Goal: Task Accomplishment & Management: Manage account settings

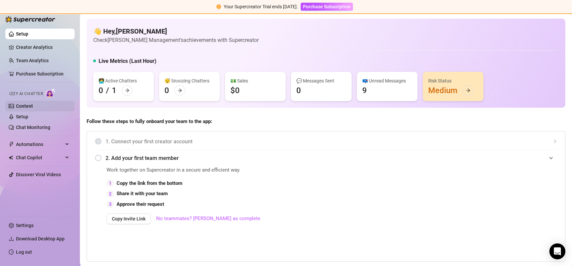
click at [33, 105] on link "Content" at bounding box center [24, 105] width 17 height 5
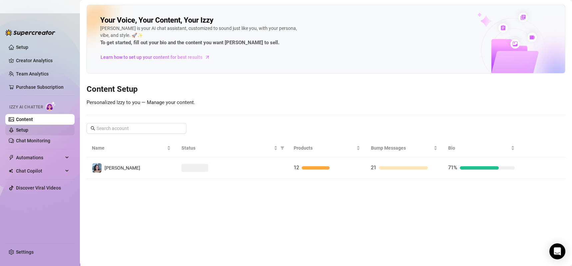
click at [28, 129] on link "Setup" at bounding box center [22, 129] width 12 height 5
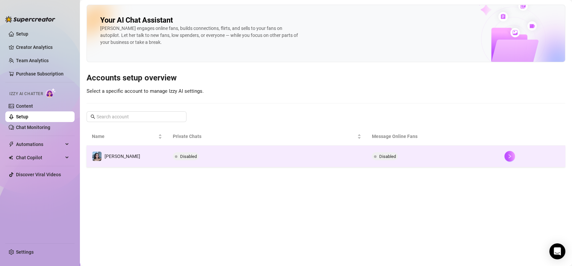
click at [299, 156] on td "Disabled" at bounding box center [266, 157] width 199 height 22
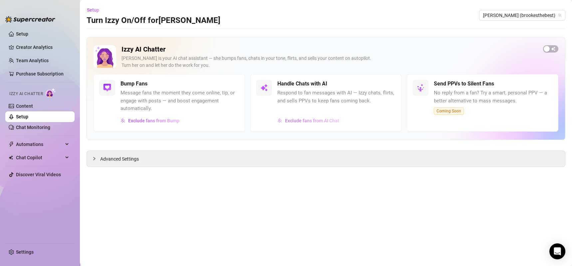
click at [338, 117] on button "Exclude fans from AI Chat" at bounding box center [308, 120] width 62 height 11
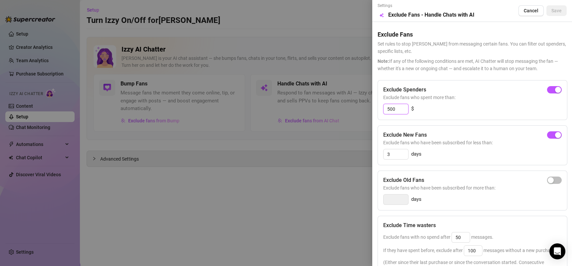
drag, startPoint x: 398, startPoint y: 109, endPoint x: 372, endPoint y: 110, distance: 26.0
click at [372, 110] on div "Settings Preview Exclude Fans - Handle Chats with AI Cancel Save Exclude Fans S…" at bounding box center [472, 133] width 200 height 266
type input "200"
click at [414, 127] on div "Exclude New Fans Exclude fans who have been subscribed for less than: 3 days" at bounding box center [472, 145] width 190 height 40
click at [550, 14] on button "Save" at bounding box center [556, 10] width 20 height 11
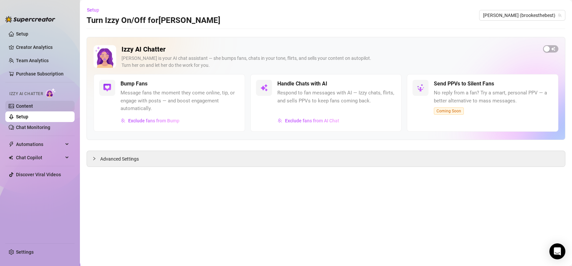
click at [18, 105] on link "Content" at bounding box center [24, 105] width 17 height 5
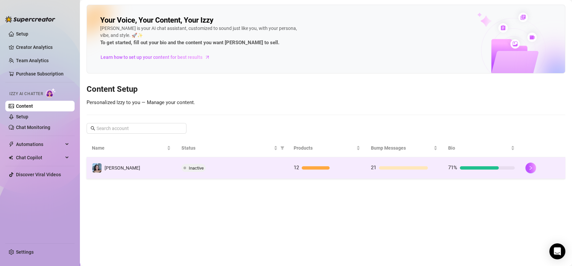
click at [228, 161] on td "Inactive" at bounding box center [232, 168] width 112 height 22
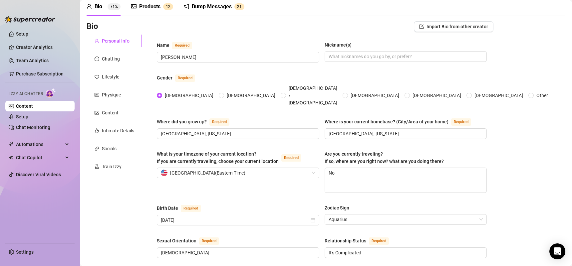
scroll to position [29, 0]
click at [92, 166] on div "Train Izzy" at bounding box center [114, 166] width 56 height 13
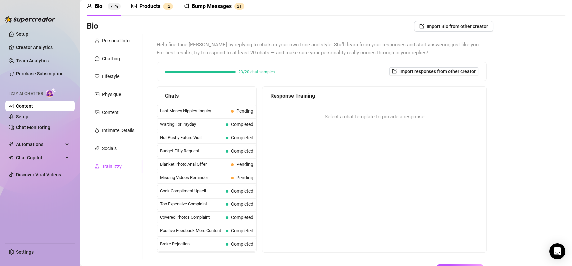
click at [212, 7] on div "Bump Messages" at bounding box center [212, 6] width 40 height 8
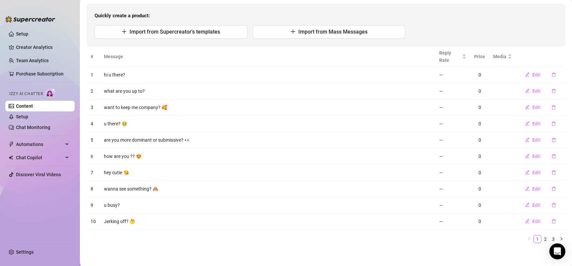
scroll to position [66, 0]
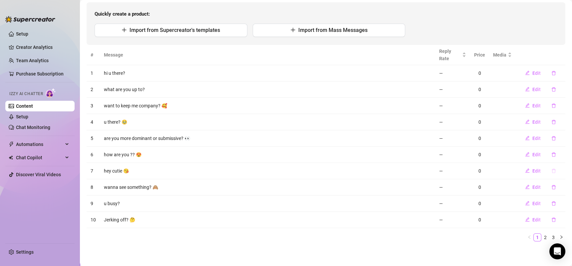
click at [551, 171] on icon "delete" at bounding box center [553, 171] width 5 height 5
click at [560, 153] on span "Yes" at bounding box center [560, 152] width 8 height 5
click at [551, 220] on icon "delete" at bounding box center [553, 220] width 5 height 5
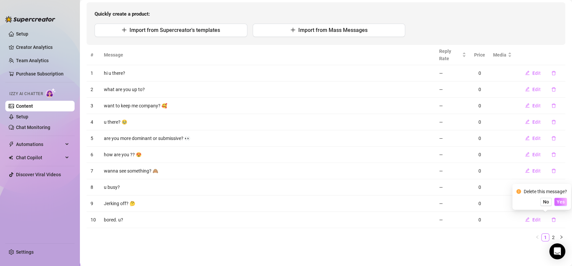
click at [562, 203] on span "Yes" at bounding box center [560, 201] width 8 height 5
click at [549, 237] on link "2" at bounding box center [552, 237] width 7 height 7
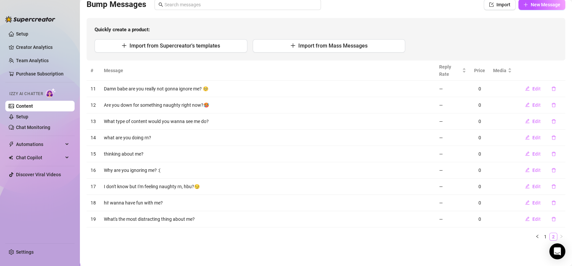
scroll to position [50, 0]
click at [551, 88] on icon "delete" at bounding box center [553, 89] width 5 height 5
click at [562, 70] on span "Yes" at bounding box center [560, 71] width 8 height 5
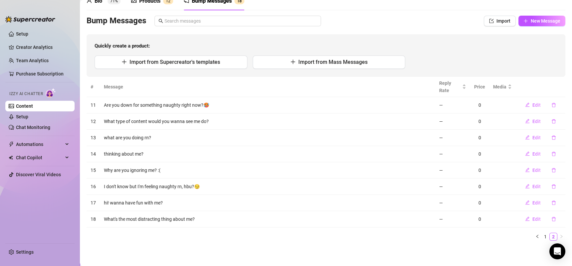
scroll to position [34, 0]
click at [551, 169] on icon "delete" at bounding box center [553, 171] width 5 height 5
click at [500, 166] on td at bounding box center [502, 171] width 27 height 16
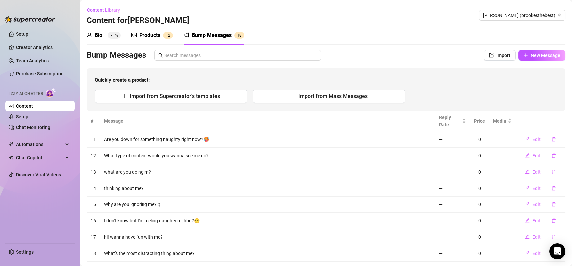
click at [103, 38] on div "Bio 71%" at bounding box center [103, 35] width 34 height 8
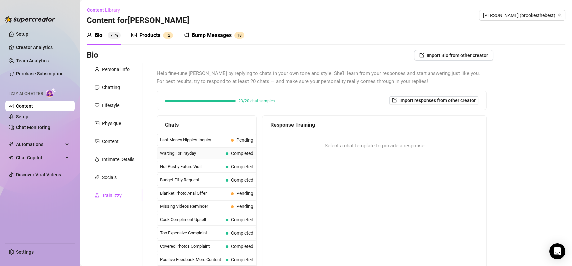
click at [192, 152] on span "Waiting For Payday" at bounding box center [191, 153] width 63 height 7
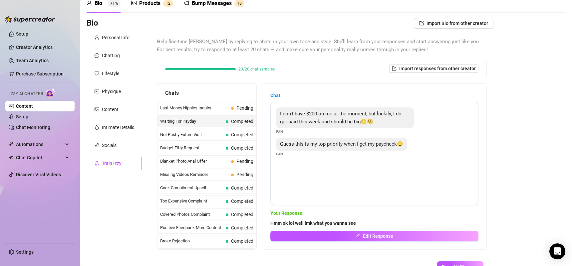
scroll to position [35, 0]
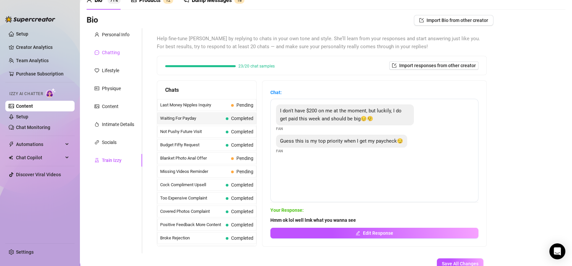
click at [111, 53] on div "Chatting" at bounding box center [111, 52] width 18 height 7
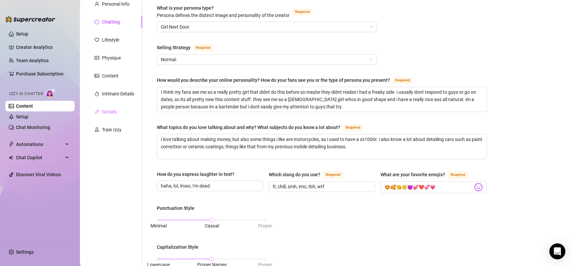
scroll to position [65, 0]
click at [111, 43] on div "Lifestyle" at bounding box center [110, 40] width 17 height 7
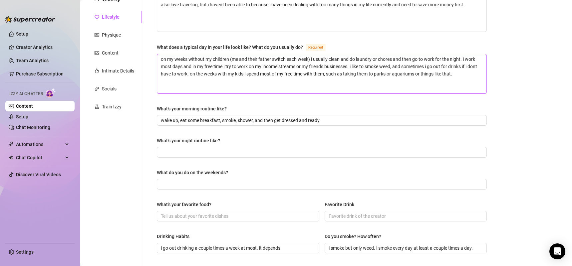
scroll to position [91, 0]
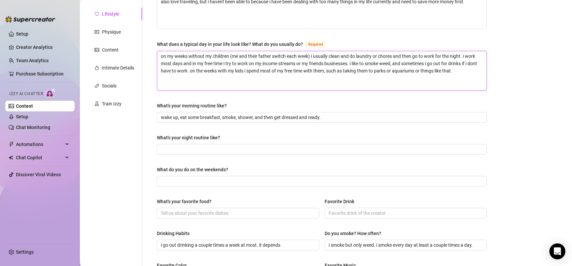
drag, startPoint x: 360, startPoint y: 62, endPoint x: 191, endPoint y: 63, distance: 169.3
click at [191, 63] on textarea "on my weeks without my children (me and their father switch each week) i usuall…" at bounding box center [321, 70] width 329 height 39
click at [338, 70] on textarea "on my weeks without my children (me and their father switch each week) i usuall…" at bounding box center [321, 70] width 329 height 39
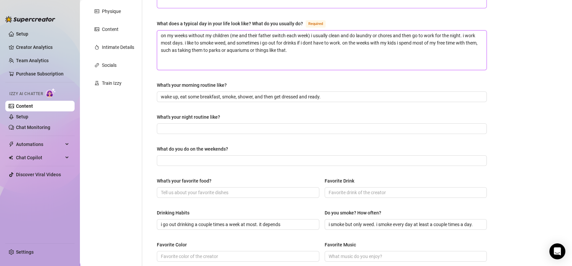
scroll to position [144, 0]
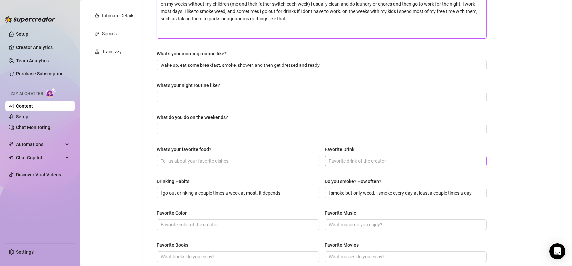
type textarea "on my weeks without my children (me and their father switch each week) i usuall…"
click at [335, 160] on input "Favorite Drink" at bounding box center [404, 160] width 153 height 7
type input "d"
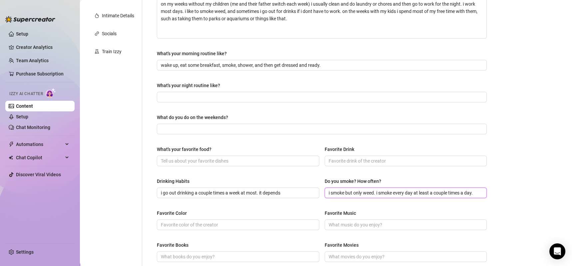
click at [345, 190] on input "i smoke but only weed. i smoke every day at least a couple times a day." at bounding box center [404, 192] width 153 height 7
drag, startPoint x: 359, startPoint y: 191, endPoint x: 340, endPoint y: 191, distance: 19.3
click at [340, 191] on input "i smoke but only weed. i smoke every day at least a couple times a day." at bounding box center [404, 192] width 153 height 7
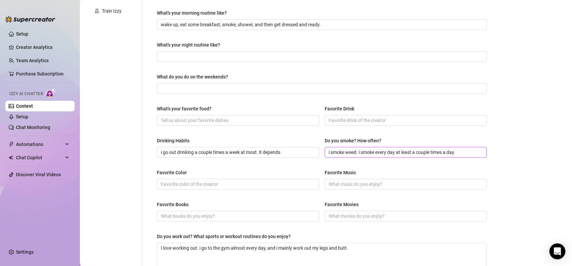
scroll to position [189, 0]
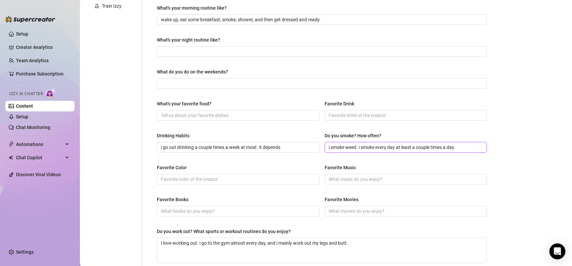
click at [371, 148] on input "i smoke weed. i smoke every day at least a couple times a day." at bounding box center [404, 147] width 153 height 7
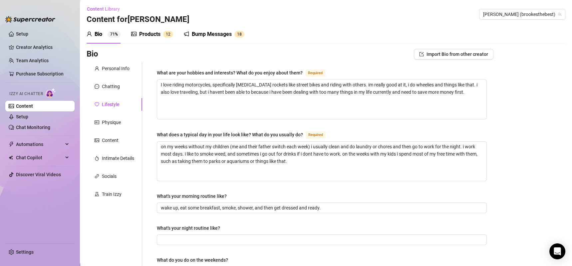
scroll to position [0, 0]
type input "i smoke weed. i smoke almost every day at least a couple times a day."
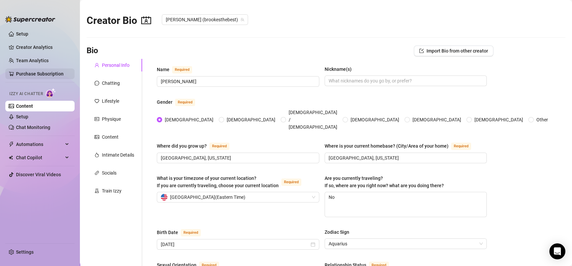
click at [55, 72] on link "Purchase Subscription" at bounding box center [40, 73] width 48 height 5
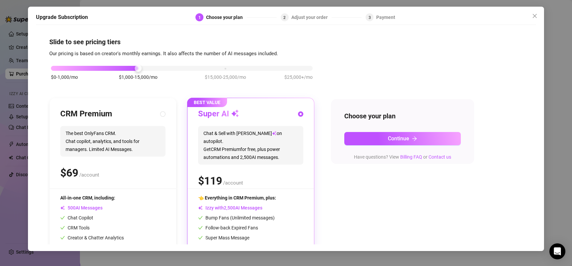
click at [213, 78] on span "$15,000-25,000/mo" at bounding box center [225, 77] width 41 height 7
click at [149, 79] on span "$1,000-15,000/mo" at bounding box center [138, 77] width 39 height 7
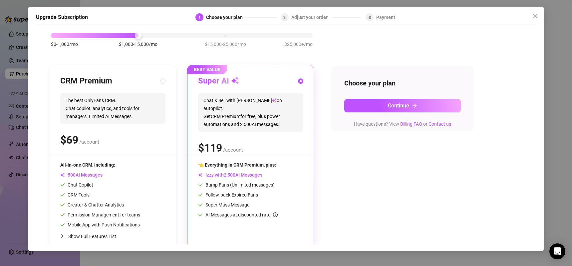
scroll to position [33, 0]
click at [216, 40] on span "$15,000-25,000/mo" at bounding box center [225, 43] width 41 height 7
click at [300, 40] on span "$25,000+/mo" at bounding box center [298, 43] width 28 height 7
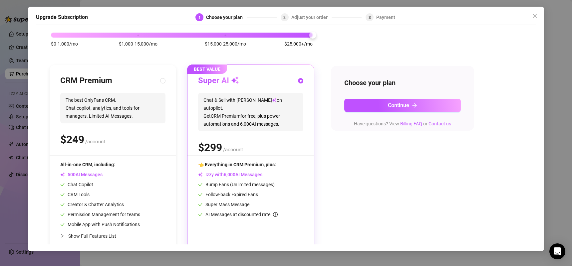
click at [227, 45] on span "$15,000-25,000/mo" at bounding box center [225, 43] width 41 height 7
click at [152, 41] on span "$1,000-15,000/mo" at bounding box center [138, 43] width 39 height 7
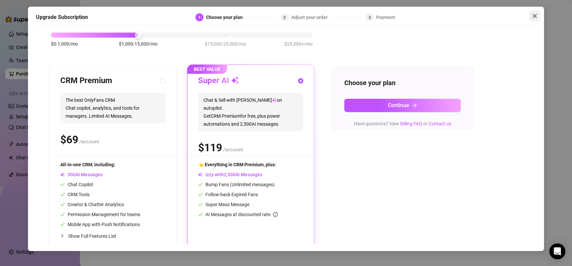
click at [533, 16] on icon "close" at bounding box center [534, 15] width 5 height 5
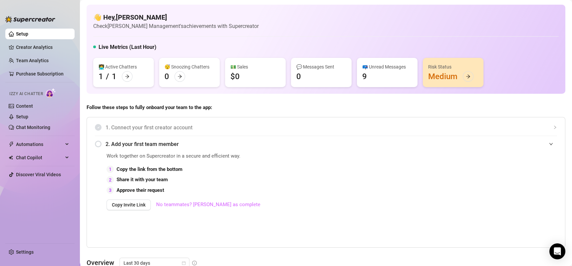
click at [196, 205] on link "No teammates? [PERSON_NAME] as complete" at bounding box center [208, 205] width 104 height 8
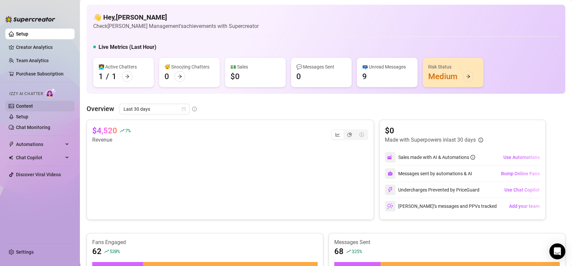
click at [30, 106] on link "Content" at bounding box center [24, 105] width 17 height 5
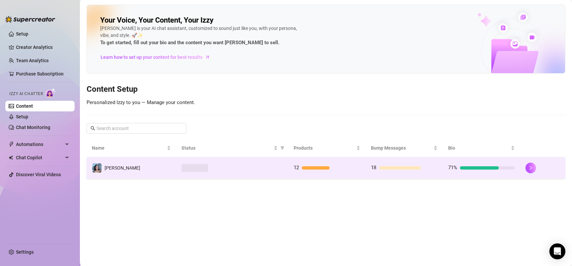
click at [246, 173] on td at bounding box center [232, 168] width 112 height 22
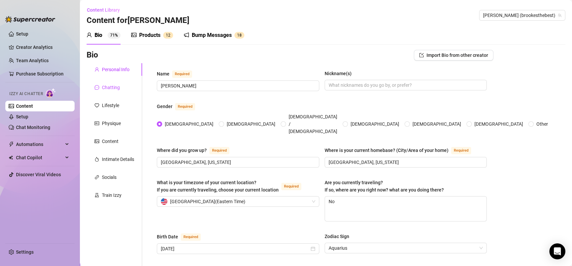
click at [112, 89] on div "Chatting" at bounding box center [111, 87] width 18 height 7
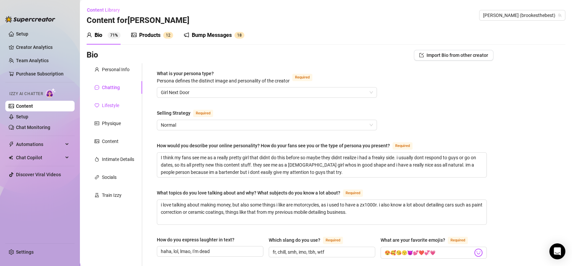
click at [105, 106] on div "Lifestyle" at bounding box center [110, 105] width 17 height 7
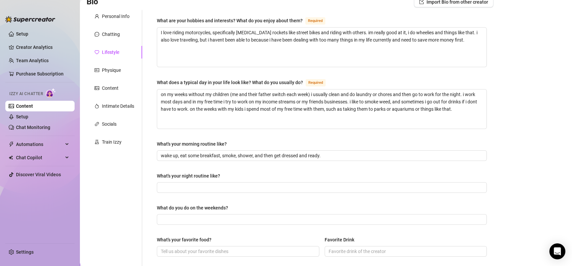
scroll to position [53, 0]
click at [282, 34] on textarea "I love riding motorcycles, specifically [MEDICAL_DATA] rockets like street bike…" at bounding box center [321, 47] width 329 height 39
click at [260, 33] on textarea "I love riding motorcycles, specifically [MEDICAL_DATA] rockets like street bike…" at bounding box center [321, 47] width 329 height 39
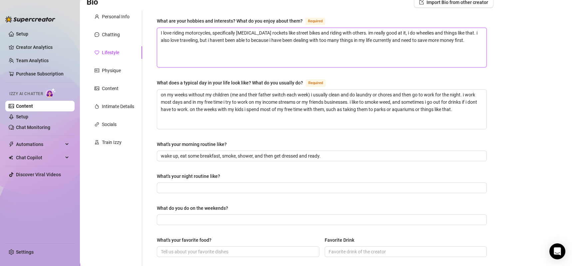
click at [272, 33] on textarea "I love riding motorcycles, specifically [MEDICAL_DATA] rockets like street bike…" at bounding box center [321, 47] width 329 height 39
click at [276, 31] on textarea "I love riding motorcycles, specifically [MEDICAL_DATA] rockets like street bike…" at bounding box center [321, 47] width 329 height 39
type textarea "I love riding motorcycles, specifically [MEDICAL_DATA] rockets like sstreet bik…"
type textarea "I love riding motorcycles, specifically [MEDICAL_DATA] rockets like sustreet bi…"
type textarea "I love riding motorcycles, specifically [MEDICAL_DATA] rockets like suostreet b…"
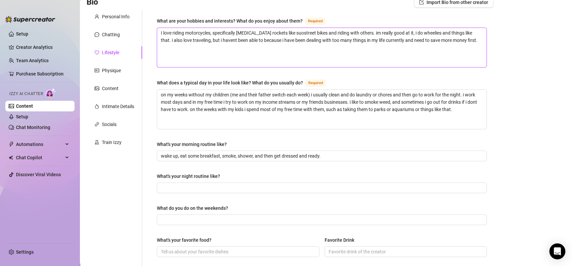
type textarea "I love riding motorcycles, specifically [MEDICAL_DATA] rockets like suoestreet …"
type textarea "I love riding motorcycles, specifically [MEDICAL_DATA] rockets like suostreet b…"
type textarea "I love riding motorcycles, specifically [MEDICAL_DATA] rockets like sustreet bi…"
type textarea "I love riding motorcycles, specifically [MEDICAL_DATA] rockets like supstreet b…"
type textarea "I love riding motorcycles, specifically [MEDICAL_DATA] rockets like supestreet …"
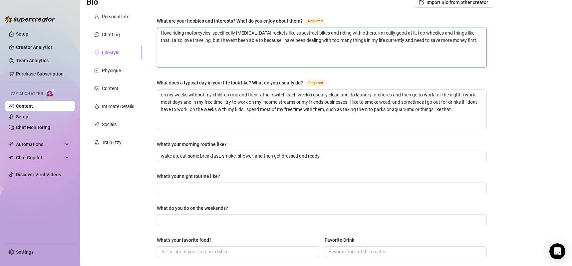
type textarea "I love riding motorcycles, specifically [MEDICAL_DATA] rockets like superstreet…"
type textarea "I love riding motorcycles, specifically [MEDICAL_DATA] rockets like super stree…"
type textarea "I love riding motorcycles, specifically [MEDICAL_DATA] rockets like superstreet…"
type textarea "I love riding motorcycles, specifically [MEDICAL_DATA] rockets like supersstree…"
type textarea "I love riding motorcycles, specifically [MEDICAL_DATA] rockets like superspstre…"
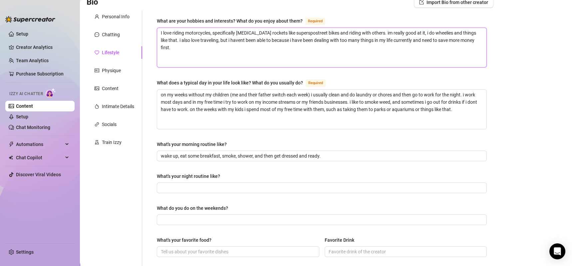
type textarea "I love riding motorcycles, specifically [MEDICAL_DATA] rockets like supersporst…"
type textarea "I love riding motorcycles, specifically [MEDICAL_DATA] rockets like supersports…"
type textarea "I love riding motorcycles, specifically [MEDICAL_DATA] rockets like supersport …"
click at [286, 30] on textarea "I love riding motorcycles, specifically [MEDICAL_DATA] rockets like supersport …" at bounding box center [321, 47] width 329 height 39
click at [292, 34] on textarea "I love riding motorcycles, specifically [MEDICAL_DATA] rockets like supersport …" at bounding box center [321, 47] width 329 height 39
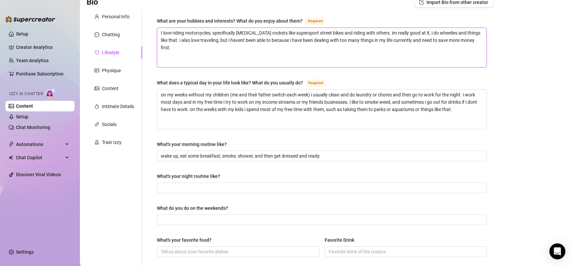
click at [292, 34] on textarea "I love riding motorcycles, specifically [MEDICAL_DATA] rockets like supersport …" at bounding box center [321, 47] width 329 height 39
click at [279, 32] on textarea "I love riding motorcycles, specifically [MEDICAL_DATA] rockets like supersport …" at bounding box center [321, 47] width 329 height 39
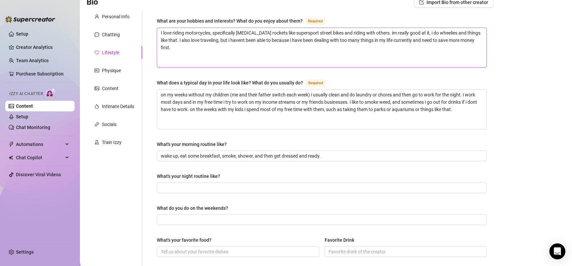
click at [279, 32] on textarea "I love riding motorcycles, specifically [MEDICAL_DATA] rockets like supersport …" at bounding box center [321, 47] width 329 height 39
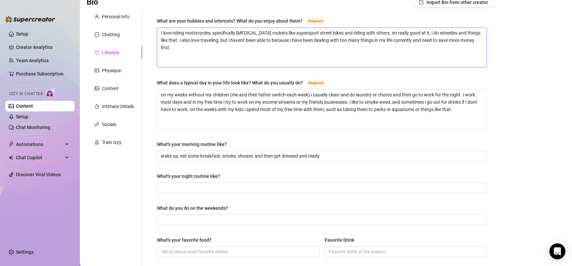
click at [289, 32] on textarea "I love riding motorcycles, specifically [MEDICAL_DATA] rockets like supersport …" at bounding box center [321, 47] width 329 height 39
type textarea "I love riding motorcycles, specifically [MEDICAL_DATA] rockets like super sport…"
click at [234, 38] on textarea "I love riding motorcycles, specifically [MEDICAL_DATA] rockets like super sport…" at bounding box center [321, 47] width 329 height 39
type textarea "I love riding motorcycles, specifically [MEDICAL_DATA] rockets like super sport…"
click at [374, 34] on textarea "I love riding motorcycles, specifically [MEDICAL_DATA] rockets like super sport…" at bounding box center [321, 47] width 329 height 39
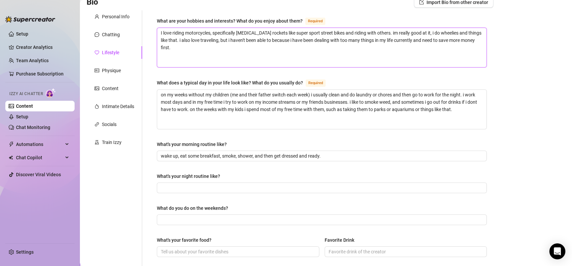
type textarea "I love riding motorcycles, specifically [MEDICAL_DATA] rockets like super sport…"
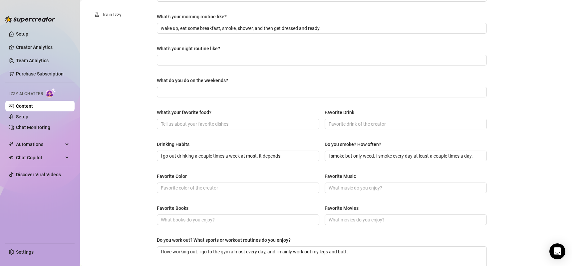
scroll to position [187, 0]
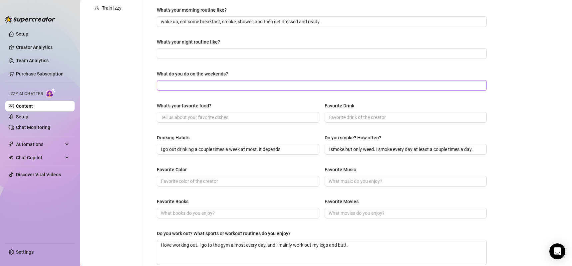
type textarea "I love riding motorcycles, specifically [MEDICAL_DATA] rockets like super sport…"
click at [213, 82] on input "What do you do on the weekends?" at bounding box center [321, 85] width 320 height 7
click at [330, 118] on input "Favorite Drink" at bounding box center [404, 117] width 153 height 7
type input "M"
type input "Iced Matcha latte"
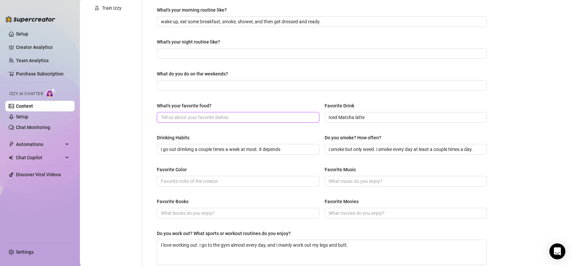
click at [214, 114] on input "What's your favorite food?" at bounding box center [237, 117] width 153 height 7
click at [183, 178] on input "Favorite Color" at bounding box center [237, 181] width 153 height 7
type input "p"
type input "light purple/lavender"
click at [331, 178] on input "Favorite Music" at bounding box center [404, 181] width 153 height 7
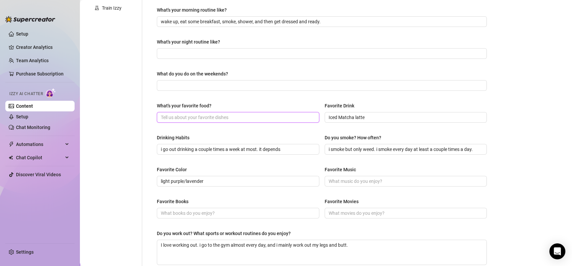
click at [216, 114] on input "What's your favorite food?" at bounding box center [237, 117] width 153 height 7
click at [339, 182] on input "Favorite Music" at bounding box center [404, 181] width 153 height 7
type input "R&B, rap"
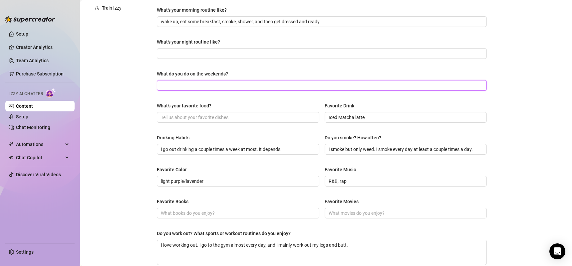
click at [252, 86] on input "What do you do on the weekends?" at bounding box center [321, 85] width 320 height 7
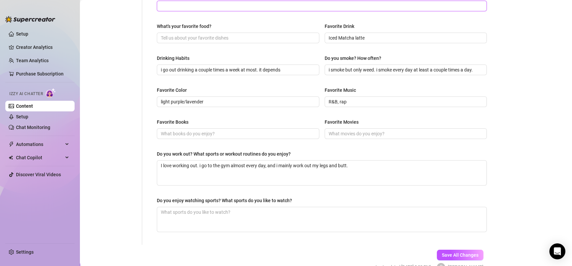
scroll to position [266, 0]
click at [342, 165] on textarea "I love working out. i go to the gym almost every day, and i mainly work out my …" at bounding box center [321, 173] width 329 height 25
type textarea "I love working out. i go to the gym almost every day, and i mainly work out my …"
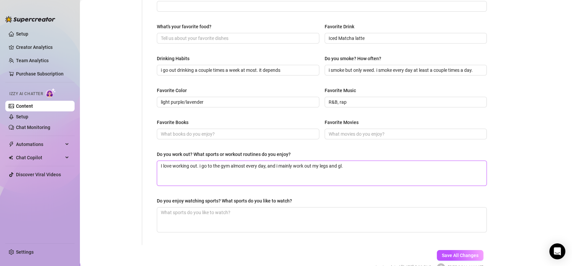
type textarea "I love working out. i go to the gym almost every day, and i mainly work out my …"
click at [280, 213] on textarea "Do you enjoy watching sports? What sports do you like to watch?" at bounding box center [321, 220] width 329 height 25
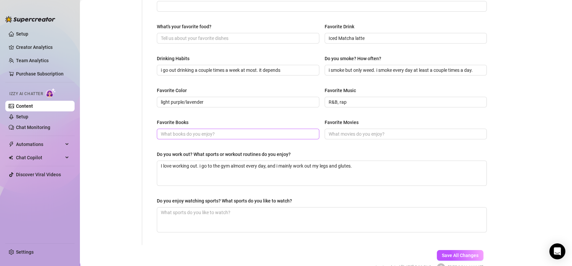
click at [196, 137] on span at bounding box center [238, 134] width 162 height 11
click at [199, 131] on input "Favorite Books" at bounding box center [237, 133] width 153 height 7
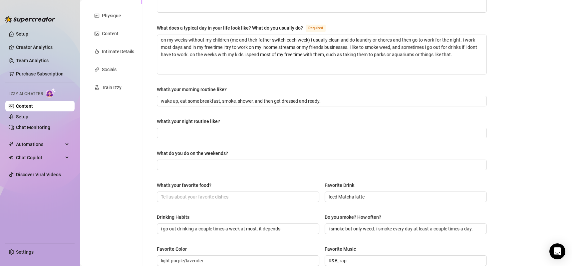
scroll to position [160, 0]
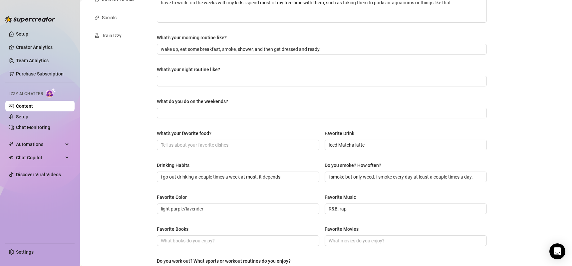
click at [563, 98] on main "Content Library Content for [PERSON_NAME] (brookesthebest) Bio 71% Products 1 2…" at bounding box center [326, 125] width 492 height 570
drag, startPoint x: 563, startPoint y: 97, endPoint x: 567, endPoint y: 74, distance: 23.9
click at [567, 74] on div "Content Library Content for [PERSON_NAME] (brookesthebest) Bio 71% Products 1 2…" at bounding box center [326, 133] width 492 height 266
click at [558, 82] on main "Content Library Content for [PERSON_NAME] (brookesthebest) Bio 71% Products 1 2…" at bounding box center [326, 125] width 492 height 570
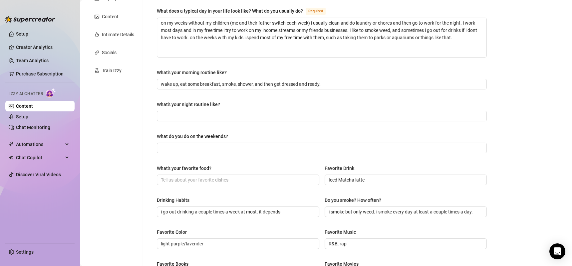
scroll to position [128, 0]
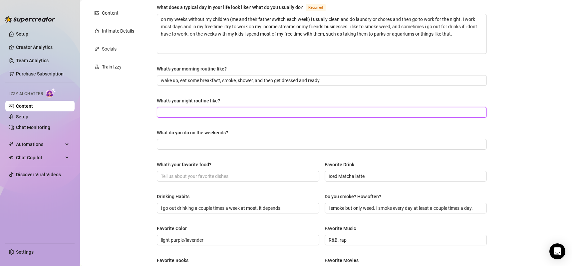
click at [235, 110] on input "What's your night routine like?" at bounding box center [321, 112] width 320 height 7
type input "i"
click at [357, 115] on input "I usually do a [MEDICAL_DATA] the last two hours before bed, i do a nightly ski…" at bounding box center [321, 112] width 320 height 7
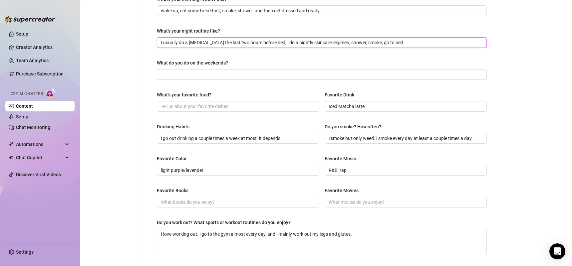
scroll to position [198, 0]
type input "I usually do a [MEDICAL_DATA] the last two hours before bed, i do a nightly ski…"
click at [428, 71] on input "What do you do on the weekends?" at bounding box center [321, 74] width 320 height 7
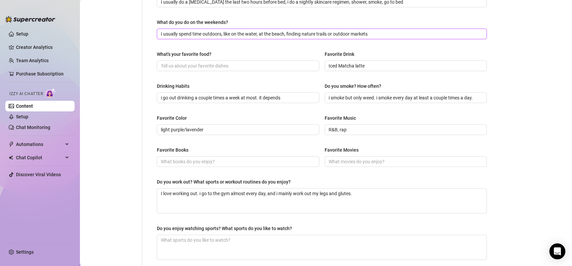
scroll to position [236, 0]
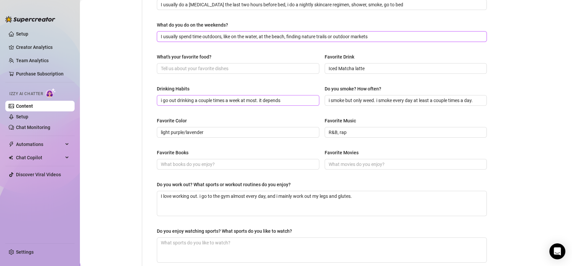
type input "I usually spend time outdoors, like on the water, at the beach, finding nature …"
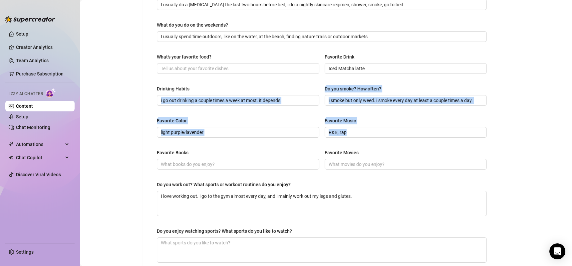
drag, startPoint x: 285, startPoint y: 97, endPoint x: 233, endPoint y: 80, distance: 55.0
click at [233, 80] on div "Bio Import Bio from other creator Personal Info Chatting Lifestyle Physique Con…" at bounding box center [325, 64] width 478 height 500
click at [233, 80] on div "What are your hobbies and interests? What do you enjoy about them? Required I l…" at bounding box center [322, 51] width 330 height 435
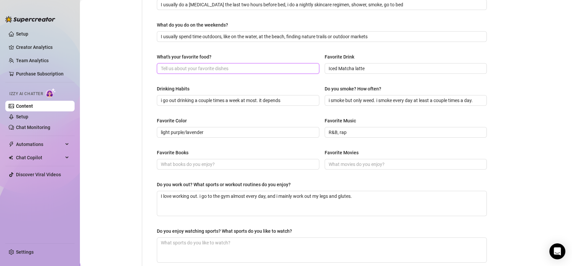
click at [229, 68] on input "What's your favorite food?" at bounding box center [237, 68] width 153 height 7
type input "T"
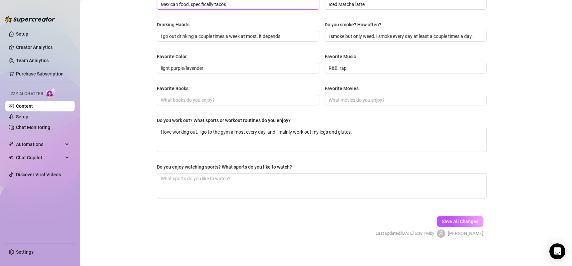
scroll to position [303, 0]
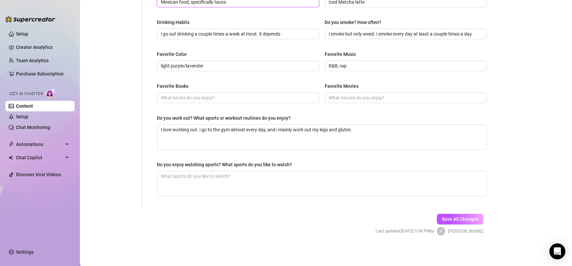
type input "Mexican food, specifically tacos"
drag, startPoint x: 513, startPoint y: 133, endPoint x: 491, endPoint y: 123, distance: 24.1
click at [232, 99] on input "Favorite Books" at bounding box center [237, 97] width 153 height 7
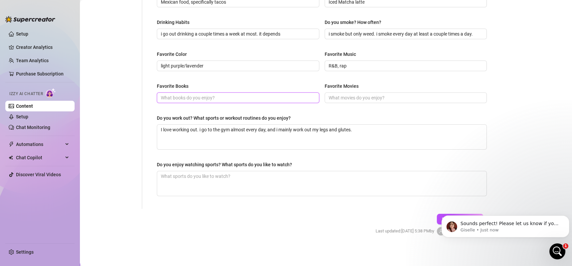
scroll to position [0, 0]
click at [230, 95] on input "I like reading horror fiction, or cr8me fiction" at bounding box center [237, 97] width 153 height 7
type input "I like reading horror fiction, or crime fiction"
click at [354, 98] on input "Favorite Movies" at bounding box center [404, 97] width 153 height 7
type input "i"
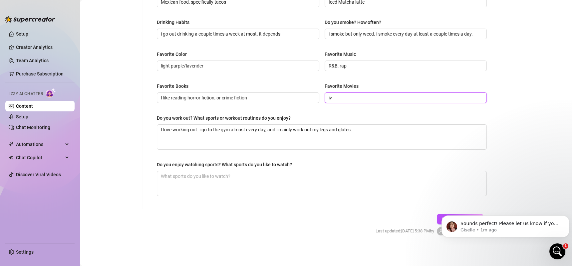
type input "i"
type input "I've never been big on movies but I like watching action/thriller movies."
click at [565, 154] on div "Content Library Content for [PERSON_NAME] (brookesthebest) Bio 71% Products 1 2…" at bounding box center [326, 133] width 492 height 266
click at [441, 217] on span "Save All Changes" at bounding box center [459, 219] width 37 height 5
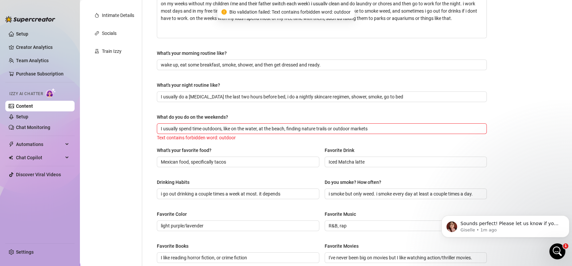
scroll to position [139, 0]
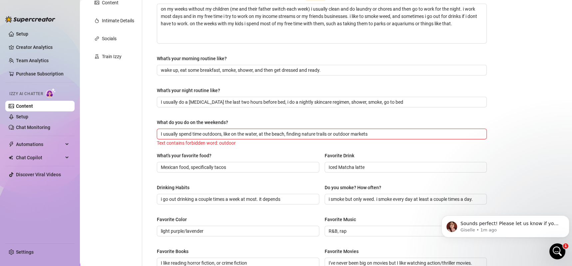
click at [220, 132] on input "I usually spend time outdoors, like on the water, at the beach, finding nature …" at bounding box center [321, 133] width 320 height 7
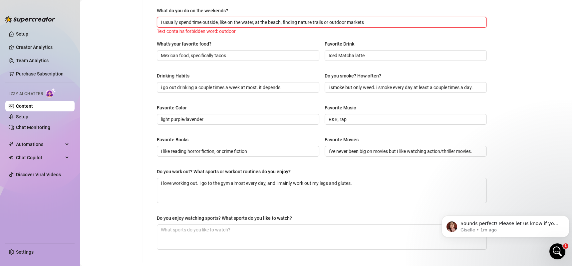
scroll to position [256, 0]
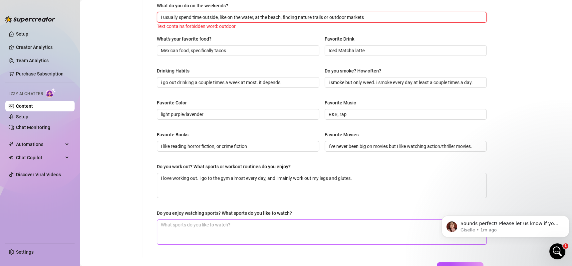
type input "I usually spend time outside, like on the water, at the beach, finding nature t…"
click at [352, 231] on textarea "Do you enjoy watching sports? What sports do you like to watch?" at bounding box center [321, 232] width 329 height 25
type textarea "I"
type textarea "I o"
type textarea "I od"
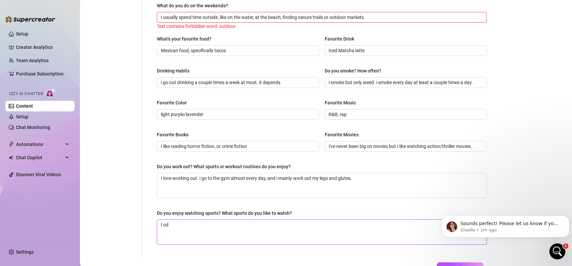
type textarea "I o"
type textarea "I"
type textarea "I d"
type textarea "I do"
type textarea "I don"
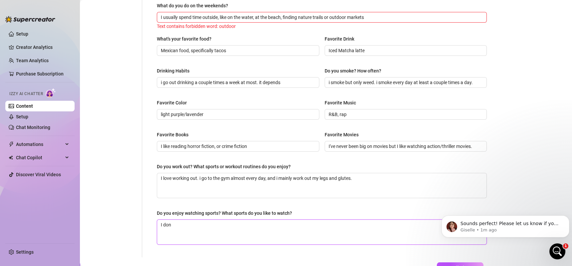
type textarea "I don'"
type textarea "I don't"
type textarea "I don't r"
type textarea "I don't re"
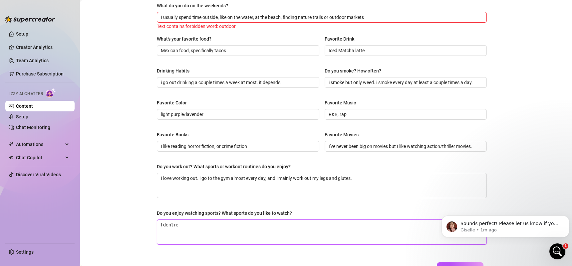
type textarea "I don't rel"
type textarea "I don't reli"
type textarea "I don't religi"
type textarea "I don't religio"
type textarea "I don't religiou"
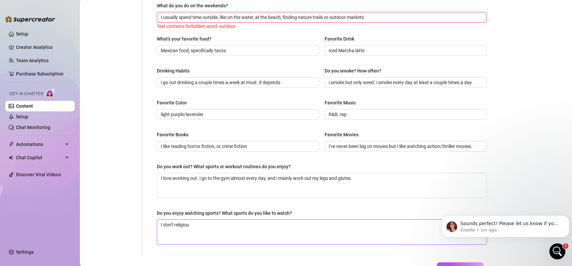
type textarea "I don't religious"
type textarea "I don't religiousl"
type textarea "I don't religiously"
type textarea "I don't religiously w"
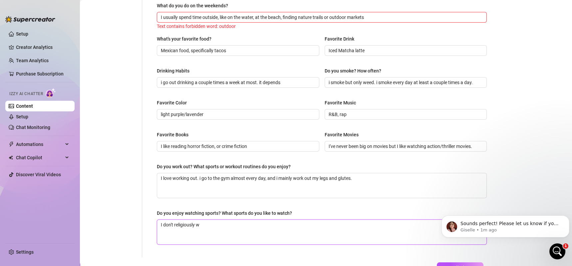
type textarea "I don't religiously wa"
type textarea "I don't religiously wat"
type textarea "I don't religiously watx"
type textarea "I don't religiously watxh"
type textarea "I don't religiously watx"
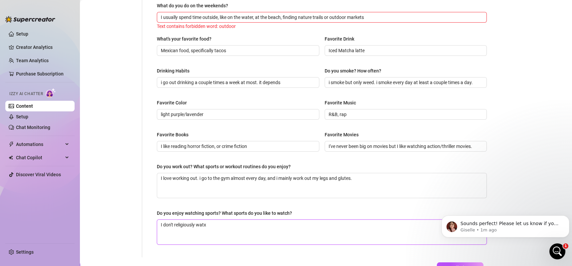
type textarea "I don't religiously wat"
type textarea "I don't religiously watc"
type textarea "I don't religiously watch"
type textarea "I don't religiously watch a"
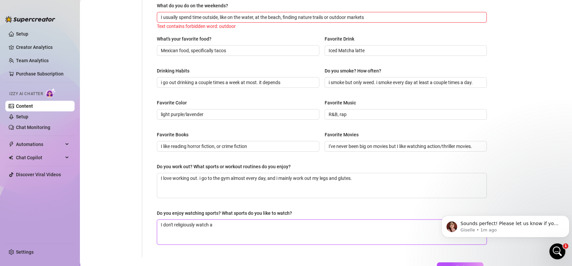
type textarea "I don't religiously watch an"
type textarea "I don't religiously watch any"
type textarea "I don't religiously watch any s"
type textarea "I don't religiously watch any sp"
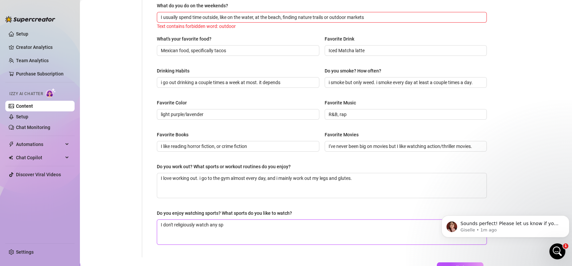
type textarea "I don't religiously watch any spr"
type textarea "I don't religiously watch any sprt"
type textarea "I don't religiously watch any spr"
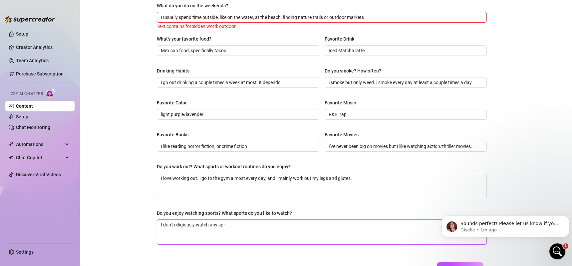
type textarea "I don't religiously watch any spro"
type textarea "I don't religiously watch any spror"
type textarea "I don't religiously watch any sprort"
type textarea "I don't religiously watch any sprort b"
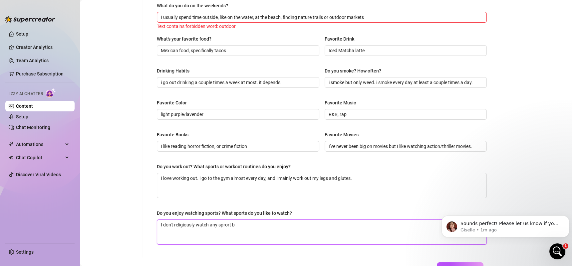
type textarea "I don't religiously watch any sprort bu"
type textarea "I don't religiously watch any sprort b"
type textarea "I don't religiously watch any sprort"
type textarea "I don't religiously watch any spror"
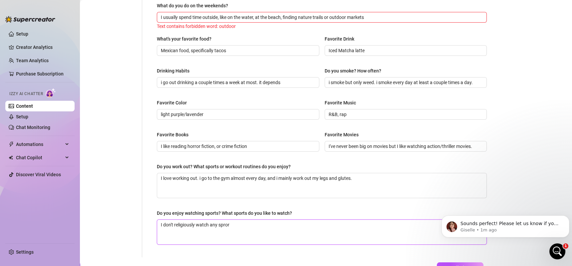
type textarea "I don't religiously watch any spro"
type textarea "I don't religiously watch any spr"
type textarea "I don't religiously watch any sp"
type textarea "I don't religiously watch any spo"
type textarea "I don't religiously watch any spor"
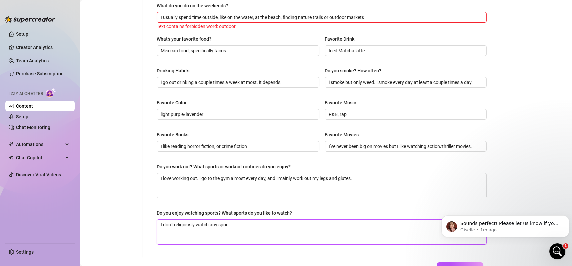
type textarea "I don't religiously watch any sport"
type textarea "I don't religiously watch any sport b"
type textarea "I don't religiously watch any sport bu"
drag, startPoint x: 423, startPoint y: 261, endPoint x: 242, endPoint y: 243, distance: 182.3
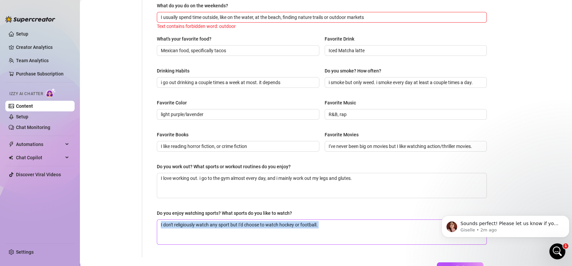
click at [242, 243] on form "Personal Info Chatting Lifestyle Physique Content Intimate Details Socials Trai…" at bounding box center [289, 52] width 407 height 488
click at [445, 265] on span "Save All Changes" at bounding box center [459, 267] width 37 height 5
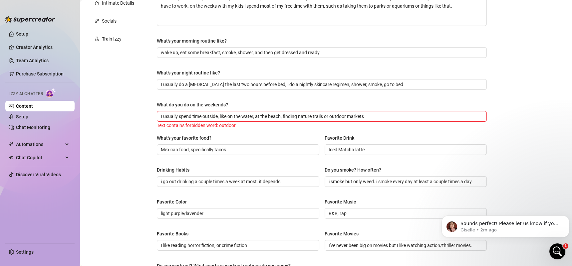
scroll to position [148, 0]
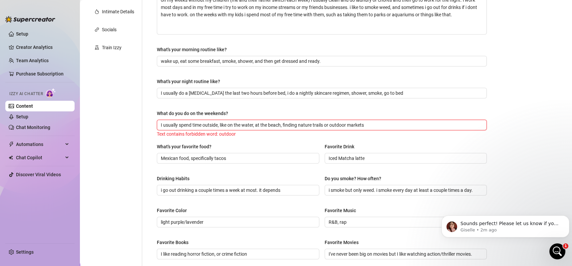
drag, startPoint x: 217, startPoint y: 126, endPoint x: 138, endPoint y: 127, distance: 79.2
click at [138, 127] on div "Personal Info Chatting Lifestyle Physique Content Intimate Details Socials Trai…" at bounding box center [289, 140] width 407 height 450
click at [347, 123] on input "I usually spend time on the water, at the beach, finding nature trails or outdo…" at bounding box center [321, 124] width 320 height 7
drag, startPoint x: 561, startPoint y: 149, endPoint x: 566, endPoint y: 149, distance: 5.0
click at [566, 149] on div "Content Library Content for [PERSON_NAME] (brookesthebest) Bio 71% Products 1 2…" at bounding box center [326, 133] width 492 height 266
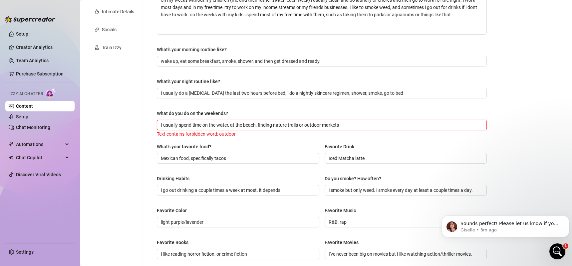
click at [295, 122] on input "I usually spend time on the water, at the beach, finding nature trails or outdo…" at bounding box center [321, 124] width 320 height 7
click at [340, 121] on input "I usually spend time on the water, at the beach, or finding local events/outdoo…" at bounding box center [321, 124] width 320 height 7
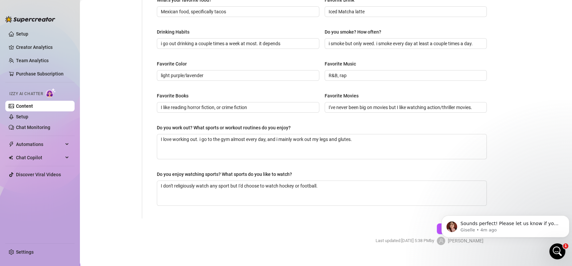
scroll to position [304, 0]
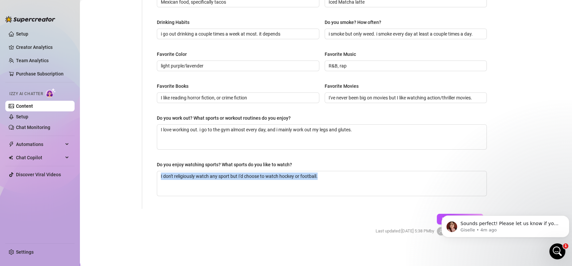
drag, startPoint x: 553, startPoint y: 179, endPoint x: 559, endPoint y: 161, distance: 18.6
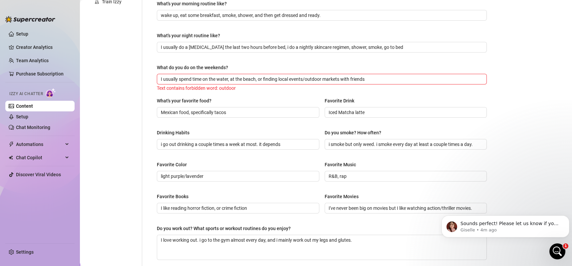
scroll to position [182, 0]
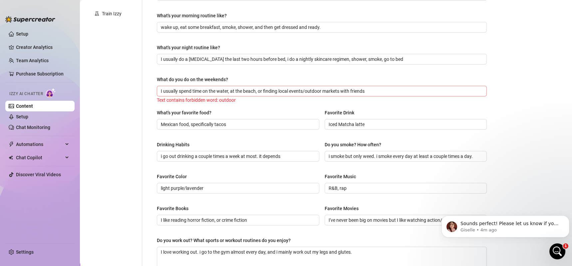
drag, startPoint x: 394, startPoint y: 84, endPoint x: 385, endPoint y: 89, distance: 10.7
click at [385, 89] on div "What do you do on the weekends? I usually spend time on the water, at the beach…" at bounding box center [322, 90] width 330 height 28
click at [385, 89] on input "I usually spend time on the water, at the beach, or finding local events/outdoo…" at bounding box center [321, 90] width 320 height 7
click at [351, 87] on input "I usually spend time on the water, at the beach, or finding local events/outdoo…" at bounding box center [321, 90] width 320 height 7
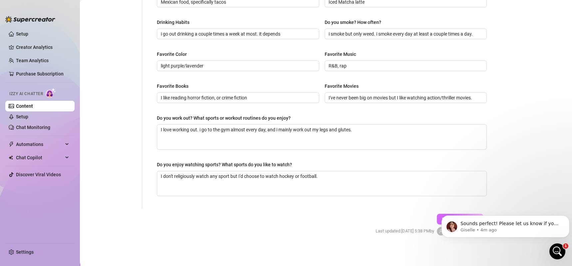
click at [441, 217] on span "Save All Changes" at bounding box center [459, 219] width 37 height 5
click at [441, 219] on span "Save All Changes" at bounding box center [459, 219] width 37 height 5
click at [28, 119] on link "Setup" at bounding box center [22, 116] width 12 height 5
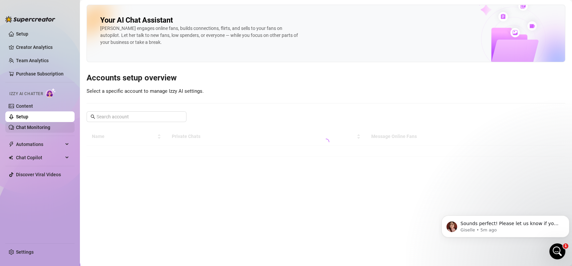
click at [32, 126] on link "Chat Monitoring" at bounding box center [33, 127] width 34 height 5
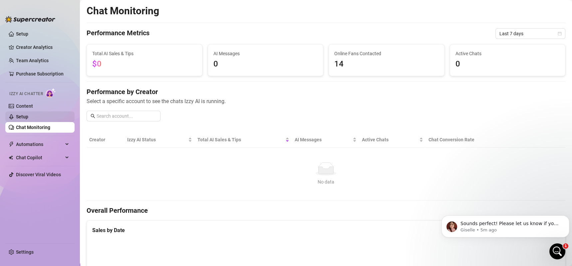
click at [28, 115] on link "Setup" at bounding box center [22, 116] width 12 height 5
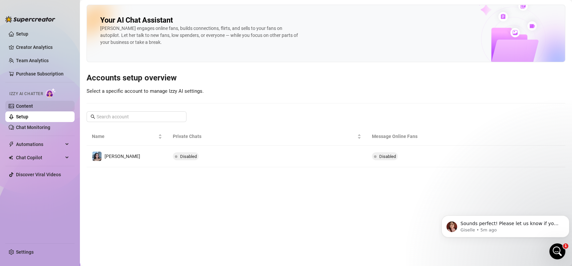
click at [33, 105] on link "Content" at bounding box center [24, 105] width 17 height 5
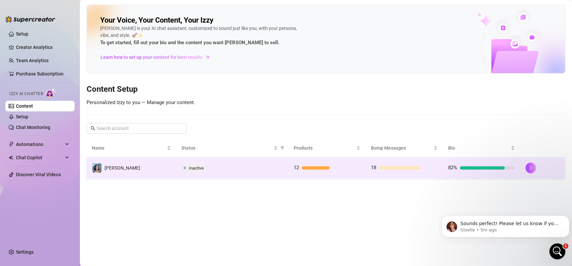
click at [213, 170] on div "Inactive" at bounding box center [231, 168] width 101 height 8
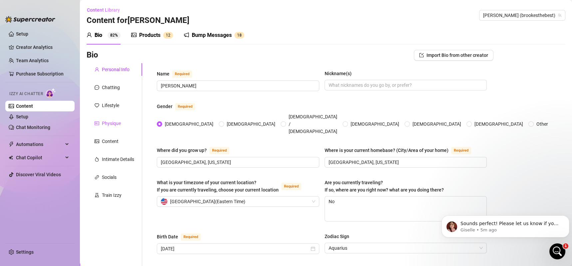
click at [110, 124] on div "Physique" at bounding box center [111, 123] width 19 height 7
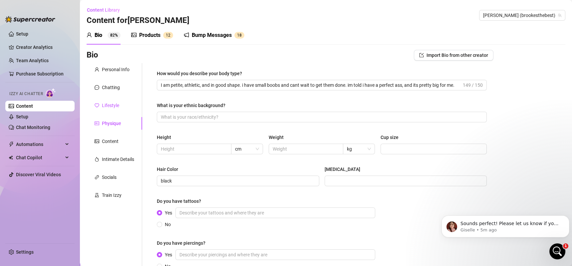
click at [109, 107] on div "Lifestyle" at bounding box center [110, 105] width 17 height 7
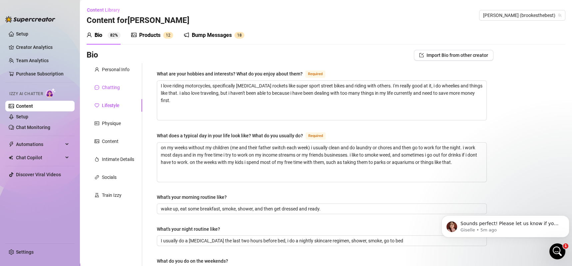
click at [111, 87] on div "Chatting" at bounding box center [111, 87] width 18 height 7
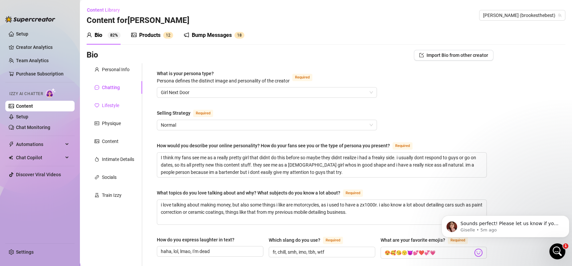
click at [112, 105] on div "Lifestyle" at bounding box center [110, 105] width 17 height 7
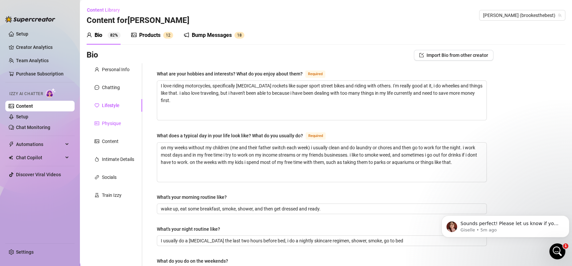
click at [111, 125] on div "Physique" at bounding box center [111, 123] width 19 height 7
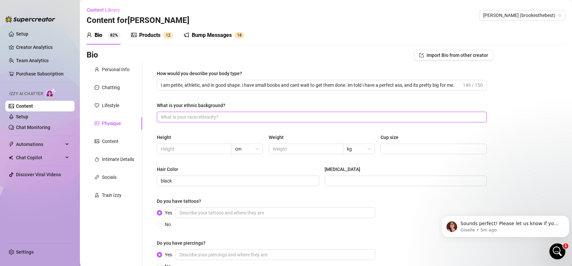
click at [204, 117] on input "What is your ethnic background?" at bounding box center [321, 116] width 320 height 7
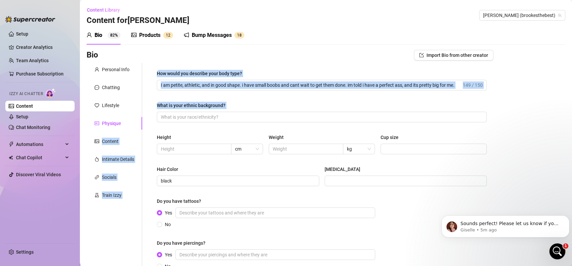
click at [136, 125] on div "Personal Info Chatting Lifestyle Physique Content Intimate Details Socials Trai…" at bounding box center [289, 173] width 407 height 220
click at [270, 102] on div "What is your ethnic background?" at bounding box center [322, 107] width 330 height 10
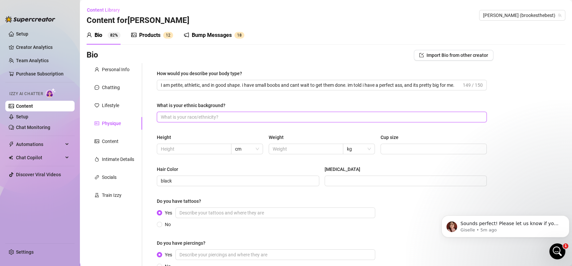
click at [200, 119] on input "What is your ethnic background?" at bounding box center [321, 116] width 320 height 7
click at [185, 146] on input "text" at bounding box center [193, 148] width 65 height 7
click at [250, 146] on span "cm" at bounding box center [247, 149] width 24 height 10
click at [236, 171] on div "ft" at bounding box center [245, 172] width 21 height 7
drag, startPoint x: 180, startPoint y: 144, endPoint x: 176, endPoint y: 152, distance: 9.5
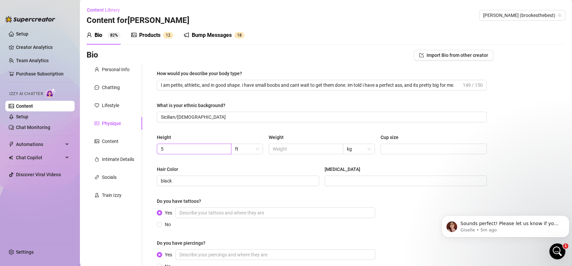
click at [176, 152] on span "5" at bounding box center [194, 149] width 75 height 11
click at [176, 152] on input "5" at bounding box center [193, 148] width 65 height 7
click at [280, 151] on input "text" at bounding box center [304, 148] width 65 height 7
click at [362, 148] on span "kg" at bounding box center [359, 149] width 24 height 10
click at [350, 171] on div "lbs" at bounding box center [354, 172] width 21 height 7
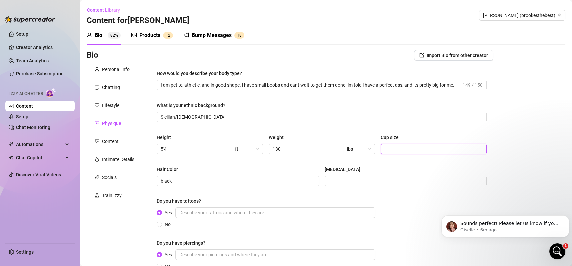
click at [388, 147] on input "Cup size" at bounding box center [432, 148] width 97 height 7
click at [343, 180] on input "[MEDICAL_DATA]" at bounding box center [404, 180] width 153 height 7
click at [259, 184] on input "black" at bounding box center [237, 180] width 153 height 7
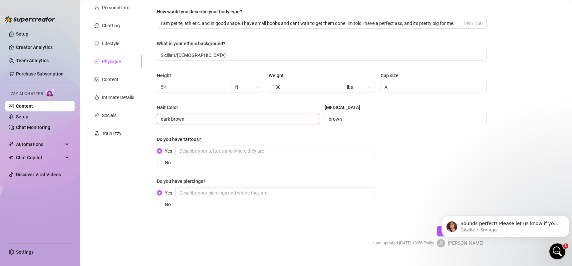
scroll to position [75, 0]
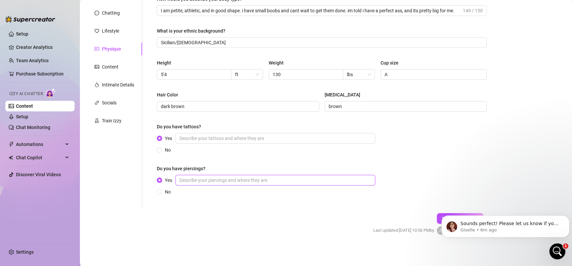
click at [188, 180] on input "Yes" at bounding box center [275, 180] width 200 height 11
click at [199, 133] on input "Yes" at bounding box center [275, 138] width 200 height 11
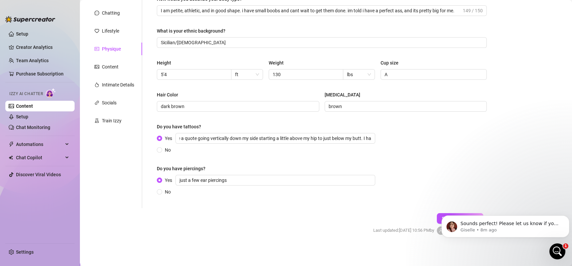
scroll to position [0, 0]
click at [277, 225] on form "Personal Info Chatting Lifestyle Physique Content Intimate Details Socials Trai…" at bounding box center [289, 118] width 407 height 258
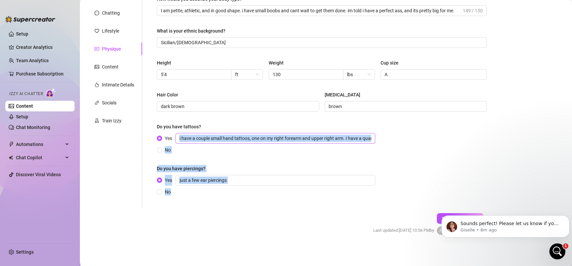
drag, startPoint x: 175, startPoint y: 166, endPoint x: 298, endPoint y: 139, distance: 125.6
click at [298, 139] on form "Personal Info Chatting Lifestyle Physique Content Intimate Details Socials Trai…" at bounding box center [289, 118] width 407 height 258
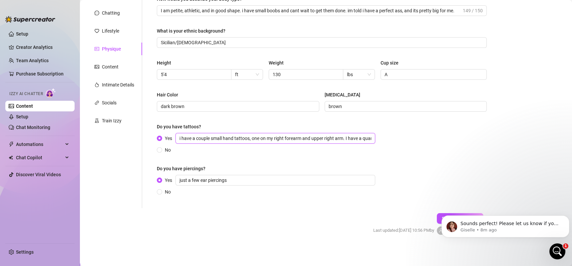
click at [298, 139] on input "i have a couple small hand tattoos, one on my right forearm and upper right arm…" at bounding box center [275, 138] width 200 height 11
click at [358, 137] on input "i have a couple small hand tattoos, one on my right forearm and upper right arm…" at bounding box center [275, 138] width 200 height 11
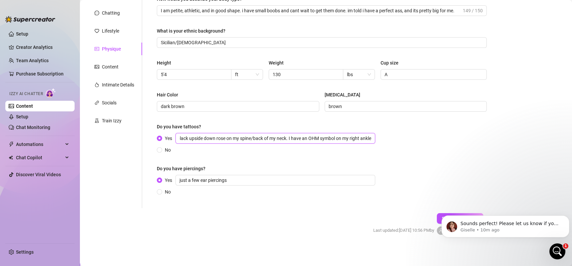
click at [358, 137] on input "i have a couple small hand tattoos, one on my right forearm and upper right arm…" at bounding box center [275, 138] width 200 height 11
click at [247, 182] on input "just a few ear piercings" at bounding box center [275, 180] width 200 height 11
click at [441, 217] on span "Save All Changes" at bounding box center [459, 218] width 37 height 5
click at [563, 147] on main "Content Library Content for [PERSON_NAME] (brookesthebest) Bio 82% Products 1 2…" at bounding box center [326, 95] width 492 height 341
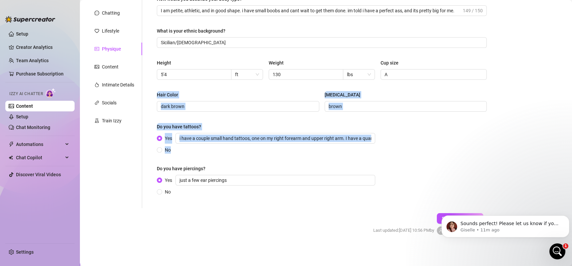
drag, startPoint x: 563, startPoint y: 147, endPoint x: 542, endPoint y: 82, distance: 68.5
click at [542, 82] on main "Content Library Content for [PERSON_NAME] (brookesthebest) Bio 82% Products 1 2…" at bounding box center [326, 95] width 492 height 341
click at [542, 82] on div "Bio Import Bio from other creator Personal Info Chatting Lifestyle Physique Con…" at bounding box center [325, 110] width 478 height 271
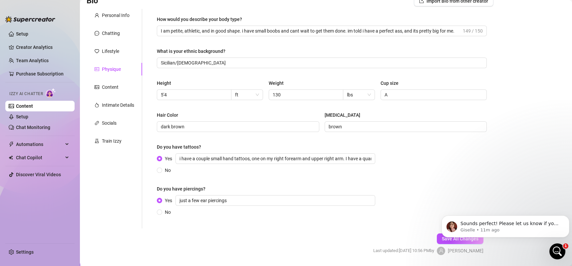
scroll to position [71, 0]
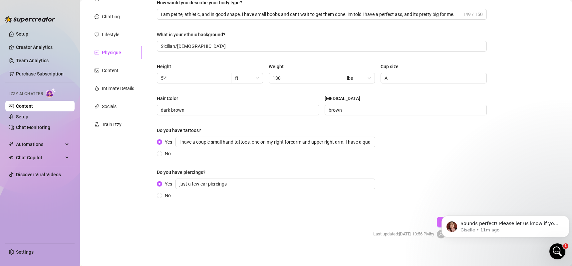
click at [436, 222] on button "Save All Changes" at bounding box center [459, 222] width 47 height 11
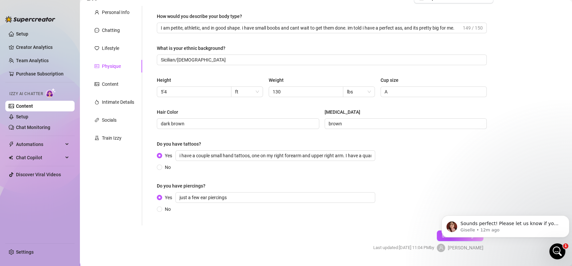
scroll to position [70, 0]
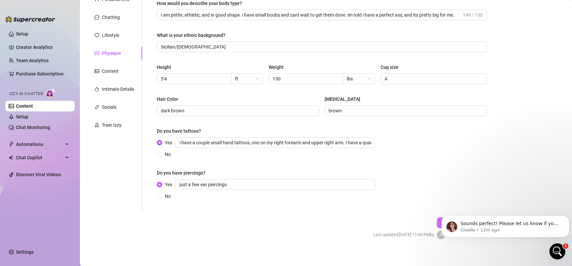
click at [436, 220] on button "Save All Changes" at bounding box center [459, 223] width 47 height 11
click at [107, 76] on div "Content" at bounding box center [114, 71] width 56 height 13
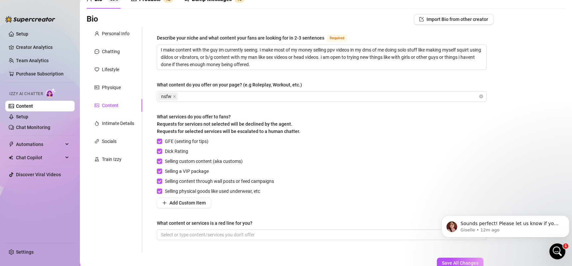
scroll to position [36, 0]
click at [282, 64] on textarea "I make content with the guy im currently seeing. i make most of my money sellin…" at bounding box center [321, 57] width 329 height 25
click at [121, 123] on div "Intimate Details" at bounding box center [118, 123] width 32 height 7
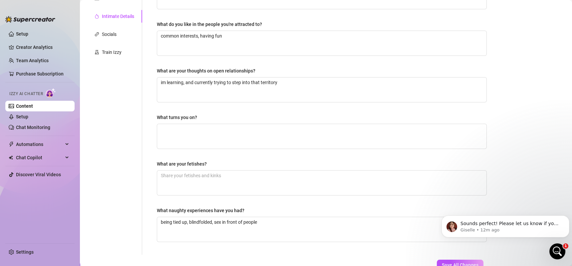
scroll to position [144, 0]
click at [181, 136] on textarea "What turns you on?" at bounding box center [321, 135] width 329 height 25
click at [204, 128] on textarea "What turns you on?" at bounding box center [321, 135] width 329 height 25
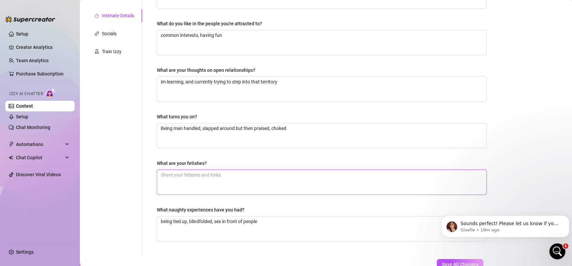
click at [179, 170] on textarea "What are your fetishes?" at bounding box center [321, 182] width 329 height 25
click at [267, 225] on textarea "being tied up, blindfolded, sex in front of people" at bounding box center [321, 229] width 329 height 25
click at [230, 181] on textarea "What are your fetishes?" at bounding box center [321, 182] width 329 height 25
click at [441, 263] on span "Save All Changes" at bounding box center [459, 264] width 37 height 5
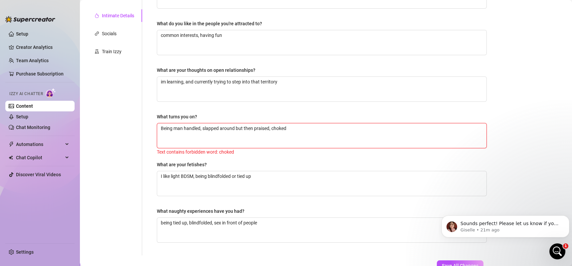
click at [287, 128] on textarea "Being man handled, slapped around but then praised, choked" at bounding box center [321, 135] width 329 height 25
click at [441, 263] on span "Save All Changes" at bounding box center [459, 265] width 37 height 5
click at [455, 260] on button "Save All Changes" at bounding box center [459, 264] width 47 height 11
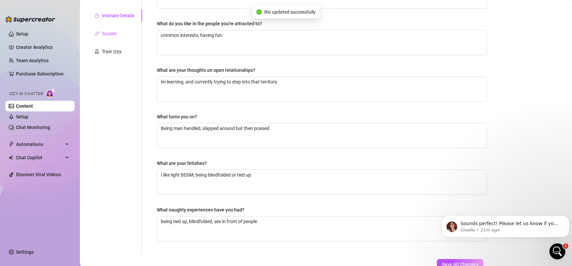
click at [110, 32] on div "Socials" at bounding box center [109, 33] width 15 height 7
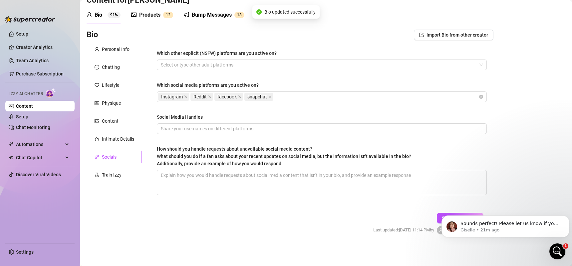
scroll to position [20, 0]
click at [210, 127] on input "Social Media Handles" at bounding box center [321, 128] width 320 height 7
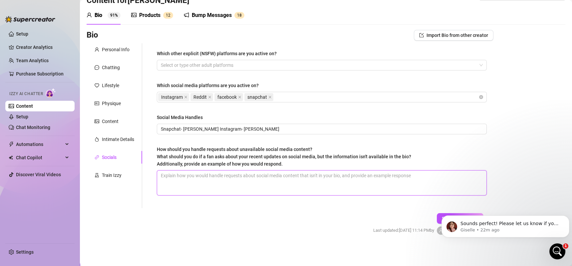
click at [181, 177] on textarea "How should you handle requests about unavailable social media content? What sho…" at bounding box center [321, 183] width 329 height 25
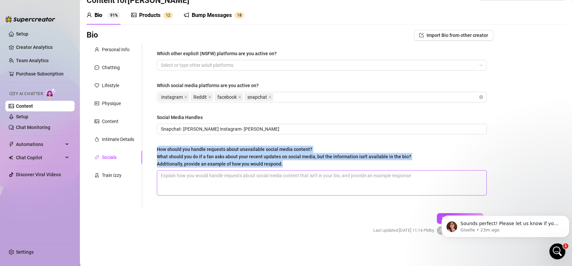
drag, startPoint x: 142, startPoint y: 155, endPoint x: 217, endPoint y: 189, distance: 82.6
click at [217, 189] on div "Which other explicit (NSFW) platforms are you active on? Select or type other a…" at bounding box center [317, 125] width 351 height 165
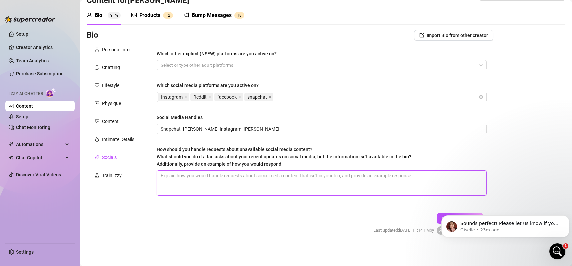
click at [217, 189] on textarea "How should you handle requests about unavailable social media content? What sho…" at bounding box center [321, 183] width 329 height 25
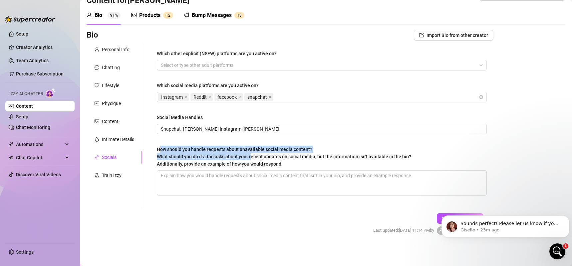
drag, startPoint x: 159, startPoint y: 149, endPoint x: 250, endPoint y: 158, distance: 91.7
click at [250, 158] on span "How should you handle requests about unavailable social media content? What sho…" at bounding box center [284, 157] width 254 height 20
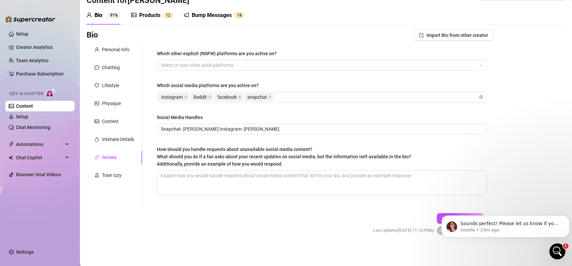
click at [298, 142] on div "Which other explicit (NSFW) platforms are you active on? Select or type other a…" at bounding box center [322, 126] width 330 height 152
click at [256, 175] on textarea "How should you handle requests about unavailable social media content? What sho…" at bounding box center [321, 183] width 329 height 25
drag, startPoint x: 235, startPoint y: 174, endPoint x: 153, endPoint y: 184, distance: 83.1
click at [153, 184] on div "Which other explicit (NSFW) platforms are you active on? Select or type other a…" at bounding box center [321, 125] width 343 height 165
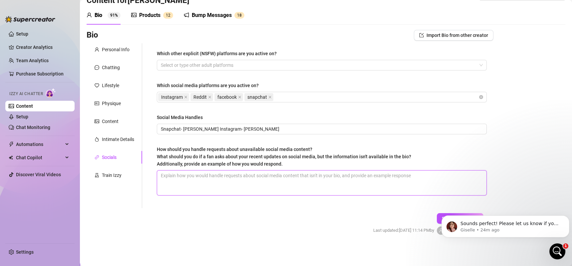
click at [188, 177] on textarea "How should you handle requests about unavailable social media content? What sho…" at bounding box center [321, 183] width 329 height 25
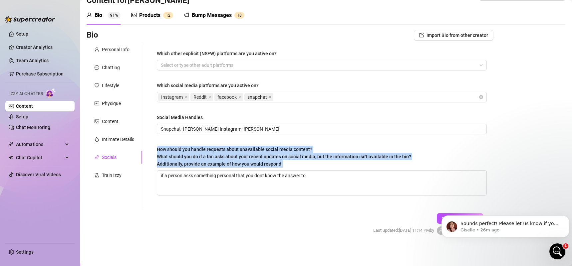
drag, startPoint x: 283, startPoint y: 163, endPoint x: 156, endPoint y: 149, distance: 127.9
click at [156, 149] on div "Which other explicit (NSFW) platforms are you active on? Select or type other a…" at bounding box center [321, 125] width 343 height 165
copy span "How should you handle requests about unavailable social media content? What sho…"
click at [269, 149] on span "How should you handle requests about unavailable social media content? What sho…" at bounding box center [284, 157] width 254 height 20
click at [269, 171] on textarea "if a person asks something personal that you dont know the answer to," at bounding box center [321, 183] width 329 height 25
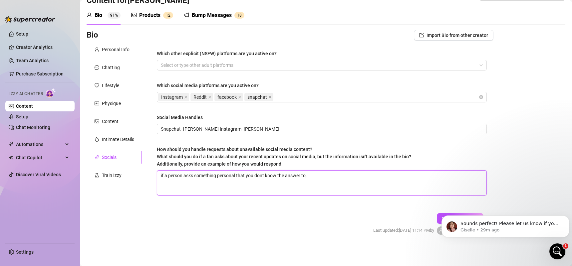
click at [321, 175] on textarea "if a person asks something personal that you dont know the answer to," at bounding box center [321, 183] width 329 height 25
click at [310, 176] on textarea "if a person asks something personal that you dont know the answer to," at bounding box center [321, 183] width 329 height 25
click at [567, 215] on button "Dismiss notification" at bounding box center [567, 217] width 9 height 9
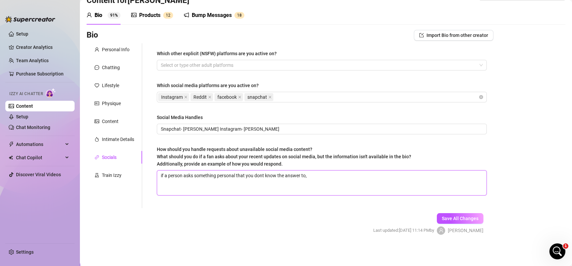
drag, startPoint x: 344, startPoint y: 183, endPoint x: 133, endPoint y: 187, distance: 210.6
click at [133, 187] on div "Personal Info Chatting Lifestyle Physique Content Intimate Details Socials Trai…" at bounding box center [289, 125] width 407 height 165
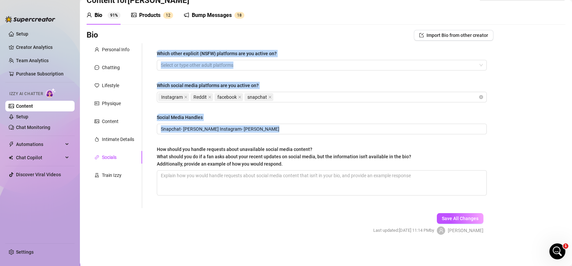
drag, startPoint x: 133, startPoint y: 187, endPoint x: 352, endPoint y: 139, distance: 224.0
click at [352, 139] on div "Personal Info Chatting Lifestyle Physique Content Intimate Details Socials Trai…" at bounding box center [289, 125] width 407 height 165
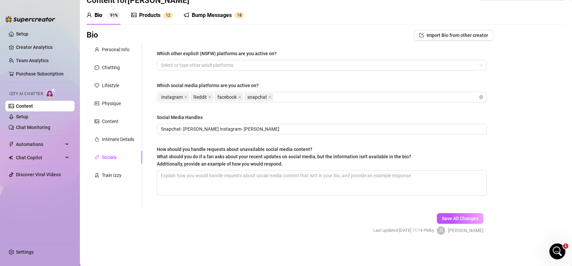
click at [454, 146] on div "How should you handle requests about unavailable social media content? What sho…" at bounding box center [322, 158] width 330 height 25
click at [369, 191] on textarea "How should you handle requests about unavailable social media content? What sho…" at bounding box center [321, 183] width 329 height 25
click at [436, 215] on button "Save All Changes" at bounding box center [459, 218] width 47 height 11
click at [281, 190] on form "Personal Info Chatting Lifestyle Physique Content Intimate Details Socials Trai…" at bounding box center [289, 144] width 407 height 203
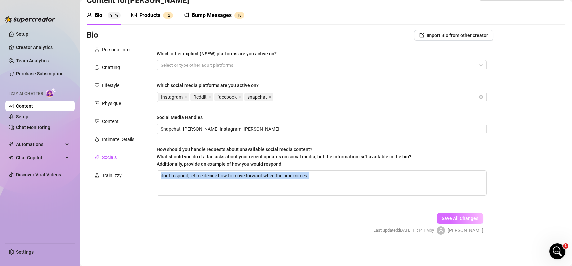
click at [450, 218] on span "Save All Changes" at bounding box center [459, 218] width 37 height 5
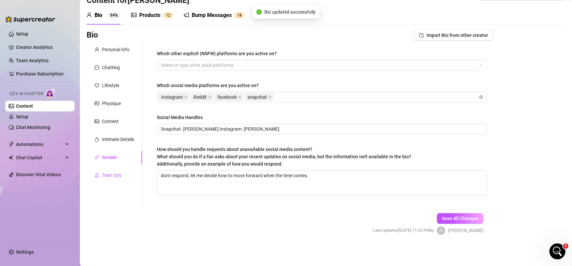
click at [103, 173] on div "Train Izzy" at bounding box center [112, 175] width 20 height 7
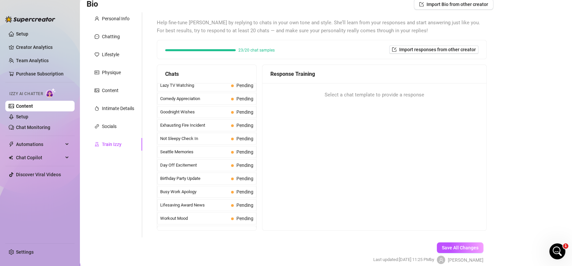
scroll to position [595, 0]
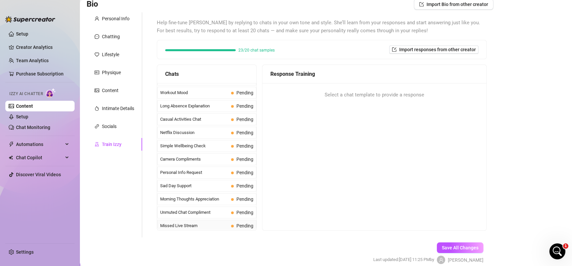
click at [195, 220] on div "Missed Live Stream Pending" at bounding box center [206, 226] width 99 height 12
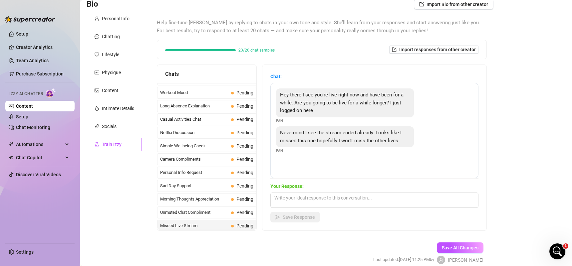
click at [192, 220] on div "Missed Live Stream Pending" at bounding box center [206, 226] width 99 height 12
click at [195, 214] on span "Unmuted Chat Compliment" at bounding box center [194, 212] width 68 height 7
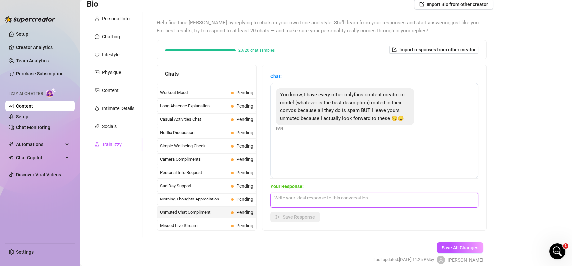
click at [304, 203] on textarea at bounding box center [374, 200] width 208 height 15
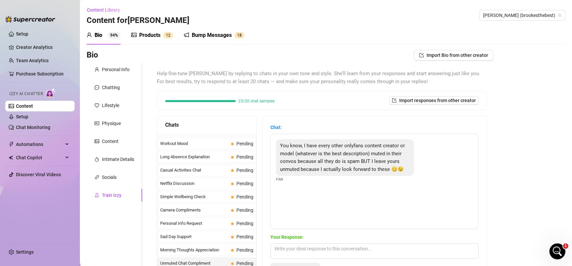
click at [160, 36] on div "Products" at bounding box center [149, 35] width 21 height 8
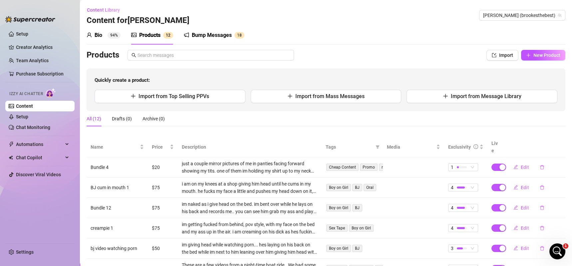
click at [190, 39] on div "Bump Messages 1 8" at bounding box center [214, 35] width 61 height 19
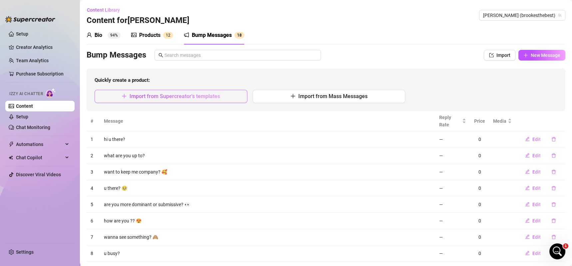
scroll to position [0, 0]
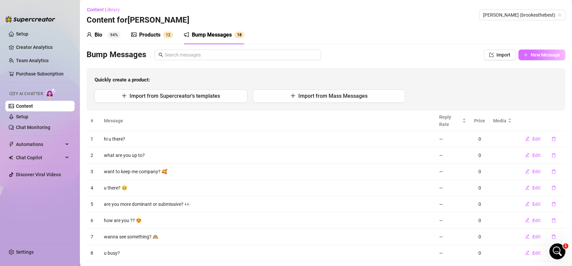
click at [531, 58] on button "New Message" at bounding box center [541, 55] width 47 height 11
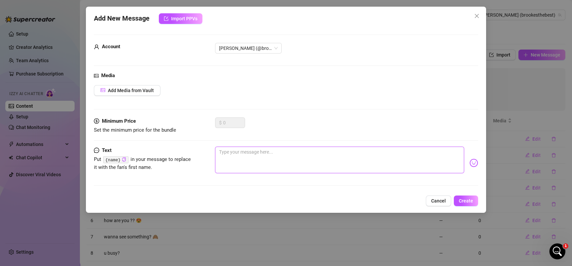
click at [229, 148] on textarea at bounding box center [339, 160] width 249 height 27
click at [467, 192] on div "Add New Message Import PPVs Account [PERSON_NAME] (@brookesthebest) Media Add M…" at bounding box center [286, 110] width 400 height 206
click at [462, 198] on span "Create" at bounding box center [465, 200] width 14 height 5
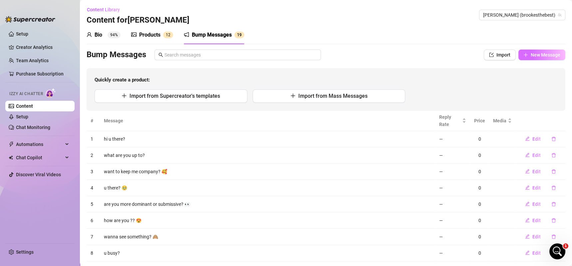
click at [530, 55] on span "New Message" at bounding box center [545, 54] width 30 height 5
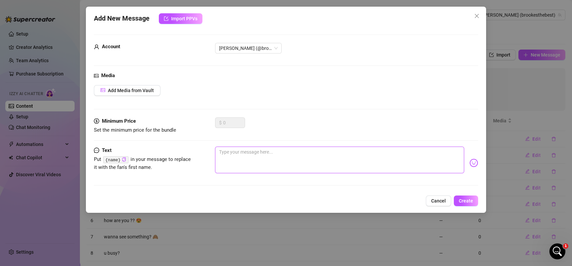
click at [297, 163] on textarea at bounding box center [339, 160] width 249 height 27
drag, startPoint x: 480, startPoint y: 197, endPoint x: 534, endPoint y: 212, distance: 56.2
click at [540, 214] on div "Add New Message Import PPVs Account [PERSON_NAME] (@brookesthebest) Media Add M…" at bounding box center [286, 133] width 572 height 266
click at [471, 204] on button "Create" at bounding box center [465, 201] width 24 height 11
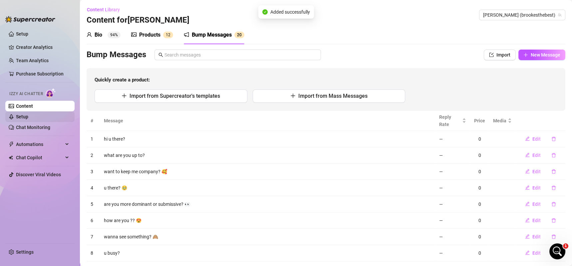
click at [28, 116] on link "Setup" at bounding box center [22, 116] width 12 height 5
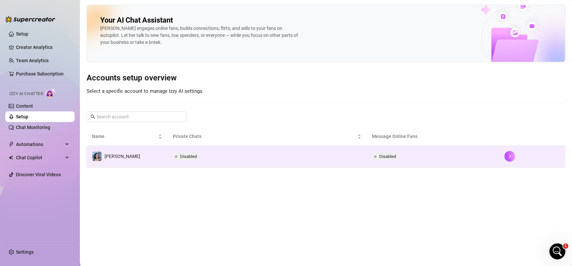
click at [211, 163] on td "Disabled" at bounding box center [266, 157] width 199 height 22
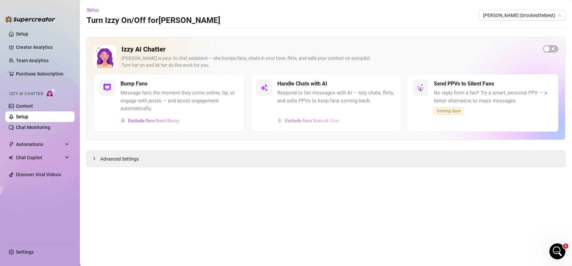
click at [331, 117] on button "Exclude fans from AI Chat" at bounding box center [308, 120] width 62 height 11
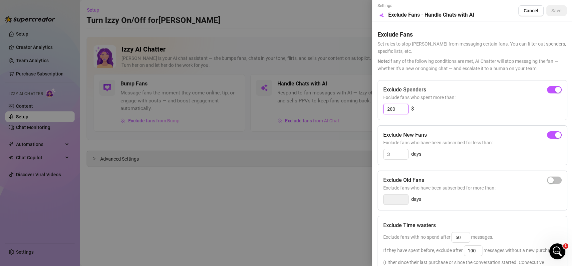
drag, startPoint x: 399, startPoint y: 111, endPoint x: 357, endPoint y: 109, distance: 42.3
click at [357, 109] on div "Settings Preview Exclude Fans - Handle Chats with AI Cancel Save Exclude Fans S…" at bounding box center [286, 133] width 572 height 266
click at [549, 86] on span "button" at bounding box center [554, 89] width 15 height 7
drag, startPoint x: 397, startPoint y: 107, endPoint x: 378, endPoint y: 112, distance: 19.8
click at [378, 112] on div "Exclude Spenders Exclude fans who spent more than: 300 $" at bounding box center [472, 100] width 190 height 40
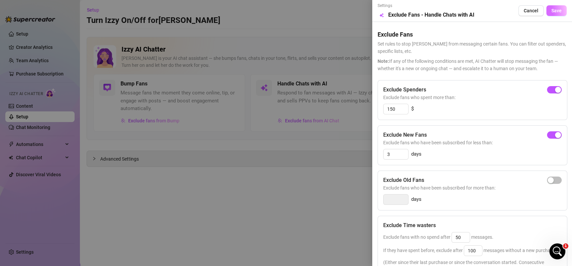
click at [551, 9] on span "Save" at bounding box center [556, 10] width 10 height 5
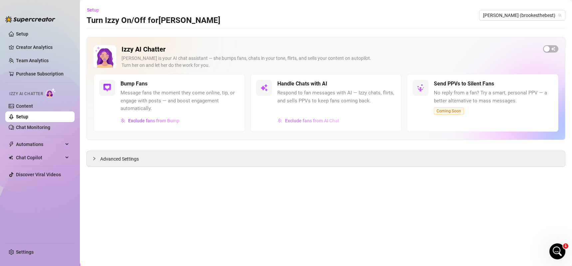
click at [300, 121] on span "Exclude fans from AI Chat" at bounding box center [312, 120] width 54 height 5
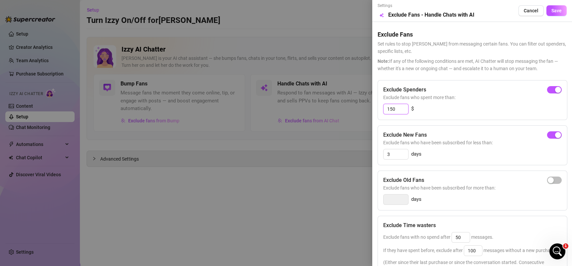
drag, startPoint x: 403, startPoint y: 110, endPoint x: 368, endPoint y: 112, distance: 34.3
click at [368, 112] on div "Settings Preview Exclude Fans - Handle Chats with AI Cancel Save Exclude Fans S…" at bounding box center [286, 133] width 572 height 266
click at [546, 12] on button "Save" at bounding box center [556, 10] width 20 height 11
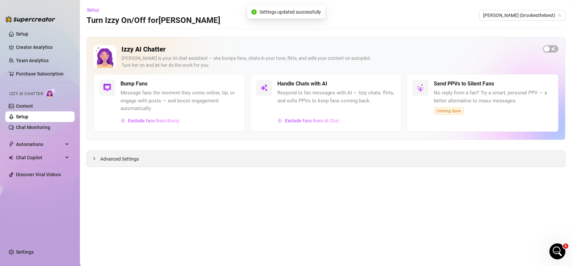
click at [93, 157] on icon "collapsed" at bounding box center [94, 158] width 2 height 3
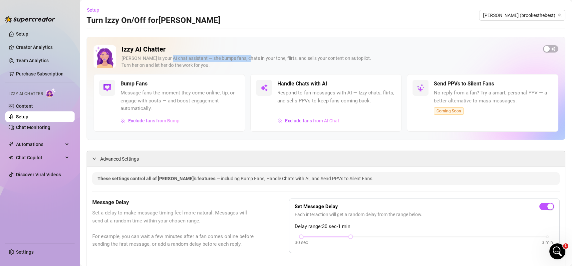
drag, startPoint x: 164, startPoint y: 60, endPoint x: 281, endPoint y: 68, distance: 117.4
click at [281, 68] on div "[PERSON_NAME] is your AI chat assistant — she bumps fans, chats in your tone, f…" at bounding box center [329, 62] width 416 height 14
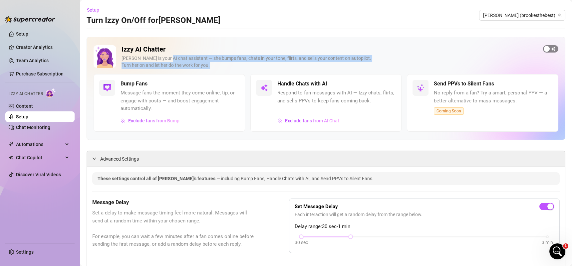
click at [543, 50] on span "button" at bounding box center [550, 48] width 15 height 7
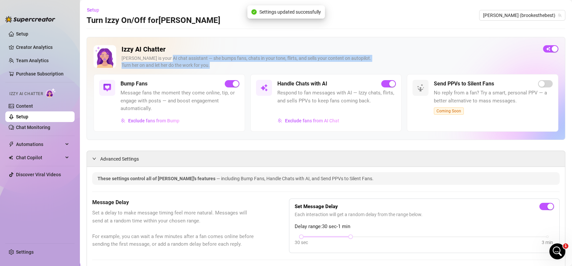
click at [318, 60] on div "[PERSON_NAME] is your AI chat assistant — she bumps fans, chats in your tone, f…" at bounding box center [329, 62] width 416 height 14
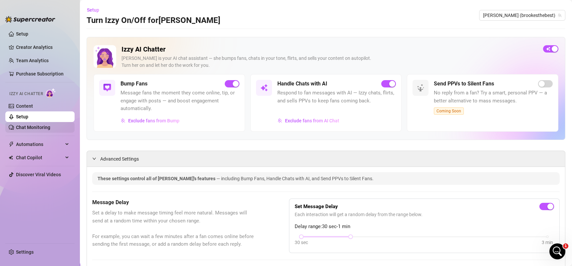
click at [50, 129] on link "Chat Monitoring" at bounding box center [33, 127] width 34 height 5
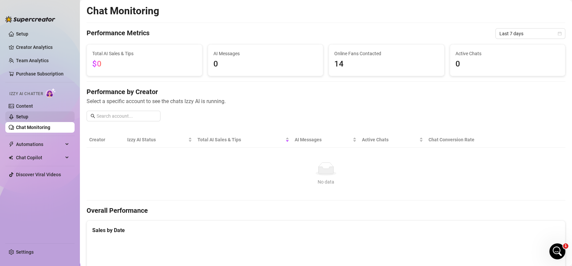
click at [28, 115] on link "Setup" at bounding box center [22, 116] width 12 height 5
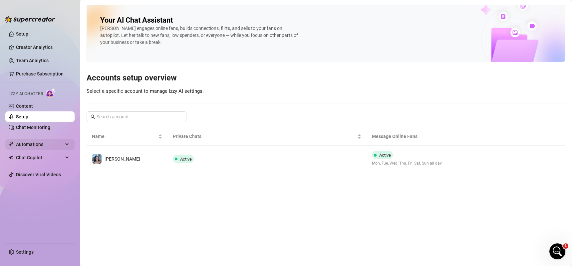
click at [40, 142] on span "Automations" at bounding box center [39, 144] width 47 height 11
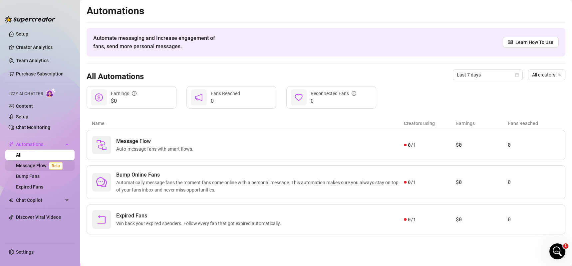
click at [37, 165] on link "Message Flow Beta" at bounding box center [40, 165] width 49 height 5
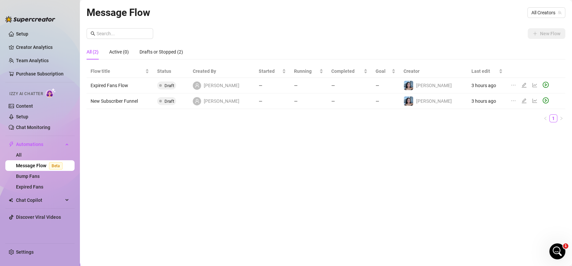
click at [119, 101] on td "New Subscriber Funnel" at bounding box center [119, 101] width 67 height 16
click at [521, 99] on icon "edit" at bounding box center [523, 100] width 5 height 5
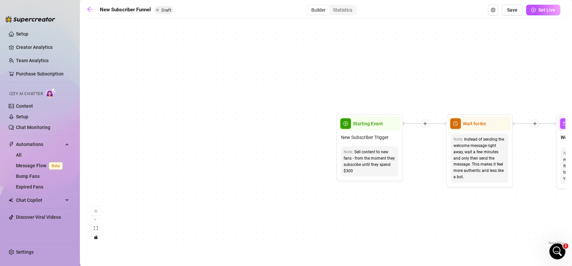
click at [377, 136] on span "New Subscriber Trigger" at bounding box center [365, 137] width 48 height 7
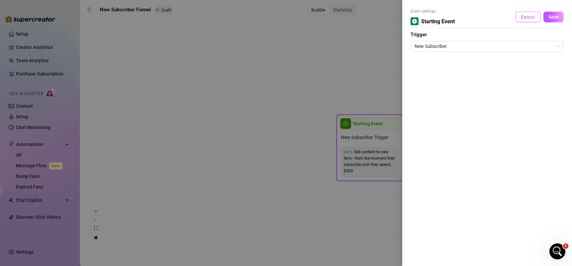
click at [530, 18] on span "Cancel" at bounding box center [527, 16] width 15 height 5
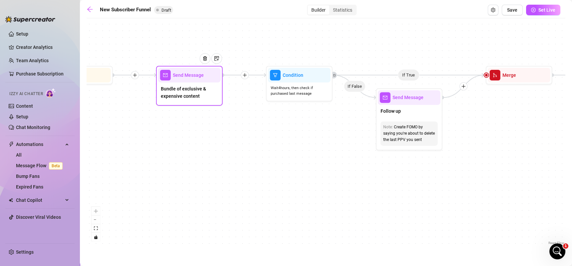
click at [156, 82] on div "Send Message Bundle of exclusive & expensive content" at bounding box center [189, 86] width 67 height 40
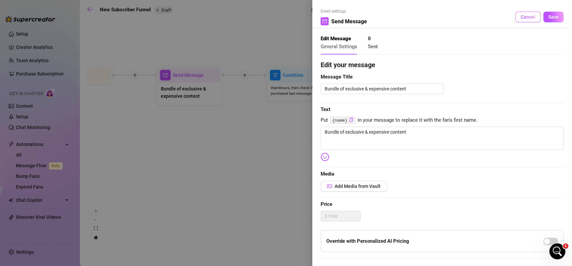
click at [515, 13] on button "Cancel" at bounding box center [527, 17] width 25 height 11
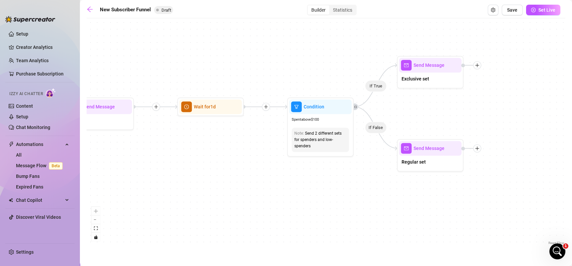
click at [433, 84] on div "Exclusive set" at bounding box center [430, 80] width 63 height 14
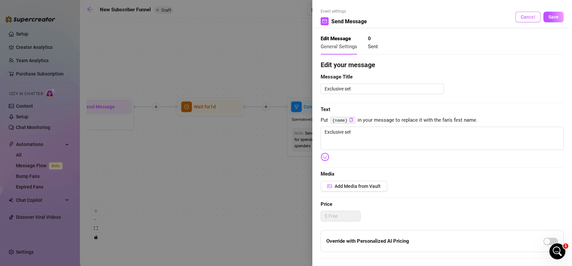
click at [521, 18] on span "Cancel" at bounding box center [527, 16] width 15 height 5
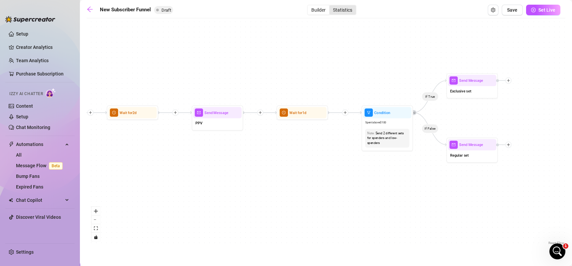
click at [346, 12] on div "Statistics" at bounding box center [342, 9] width 27 height 9
click at [331, 6] on input "Statistics" at bounding box center [331, 6] width 0 height 0
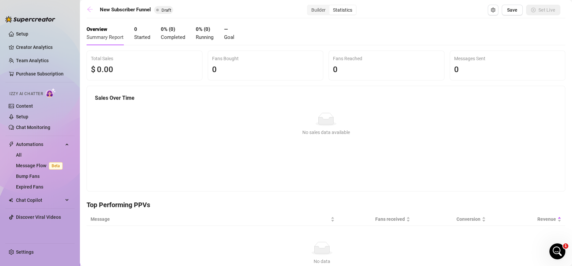
click at [86, 8] on icon "arrow-left" at bounding box center [89, 9] width 7 height 7
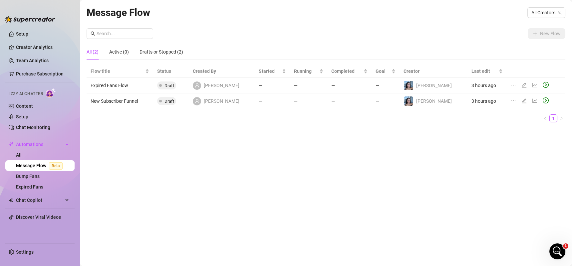
click at [521, 84] on icon "edit" at bounding box center [523, 85] width 5 height 5
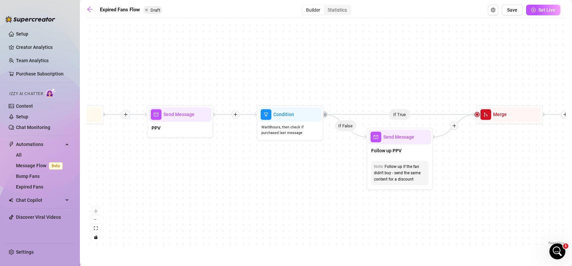
click at [84, 12] on main "Expired Fans Flow Draft Builder Statistics Save Set Live If True If False Send …" at bounding box center [326, 133] width 492 height 266
click at [92, 11] on icon "arrow-left" at bounding box center [89, 9] width 7 height 7
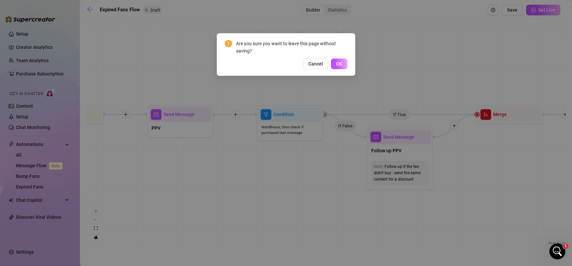
click at [330, 62] on div "Cancel OK" at bounding box center [286, 64] width 122 height 11
click at [333, 63] on button "OK" at bounding box center [339, 64] width 16 height 11
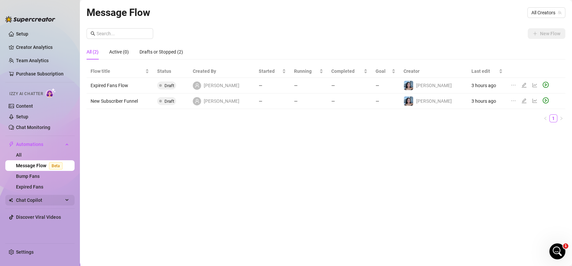
click at [47, 198] on span "Chat Copilot" at bounding box center [39, 200] width 47 height 11
